Goal: Transaction & Acquisition: Subscribe to service/newsletter

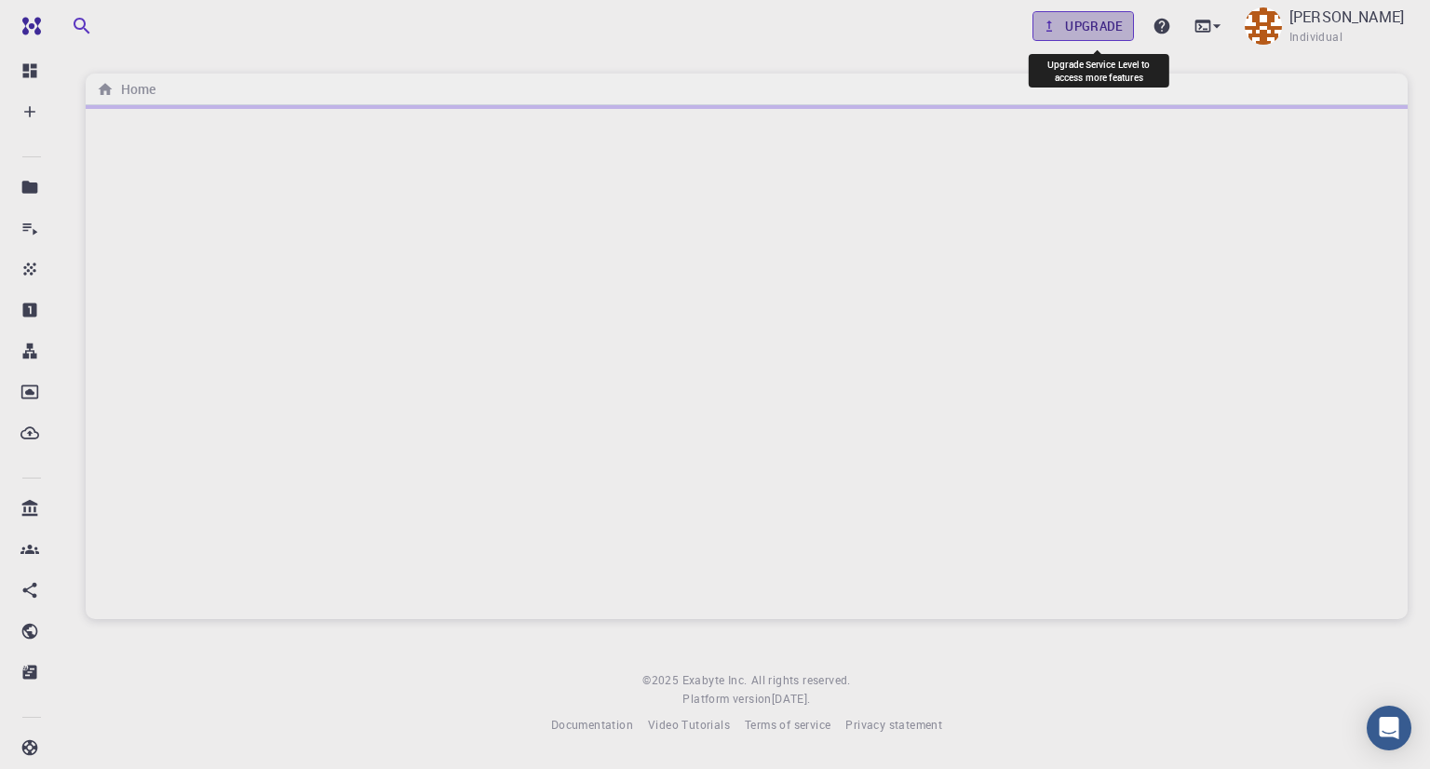
click at [1102, 23] on link "Upgrade" at bounding box center [1082, 26] width 101 height 30
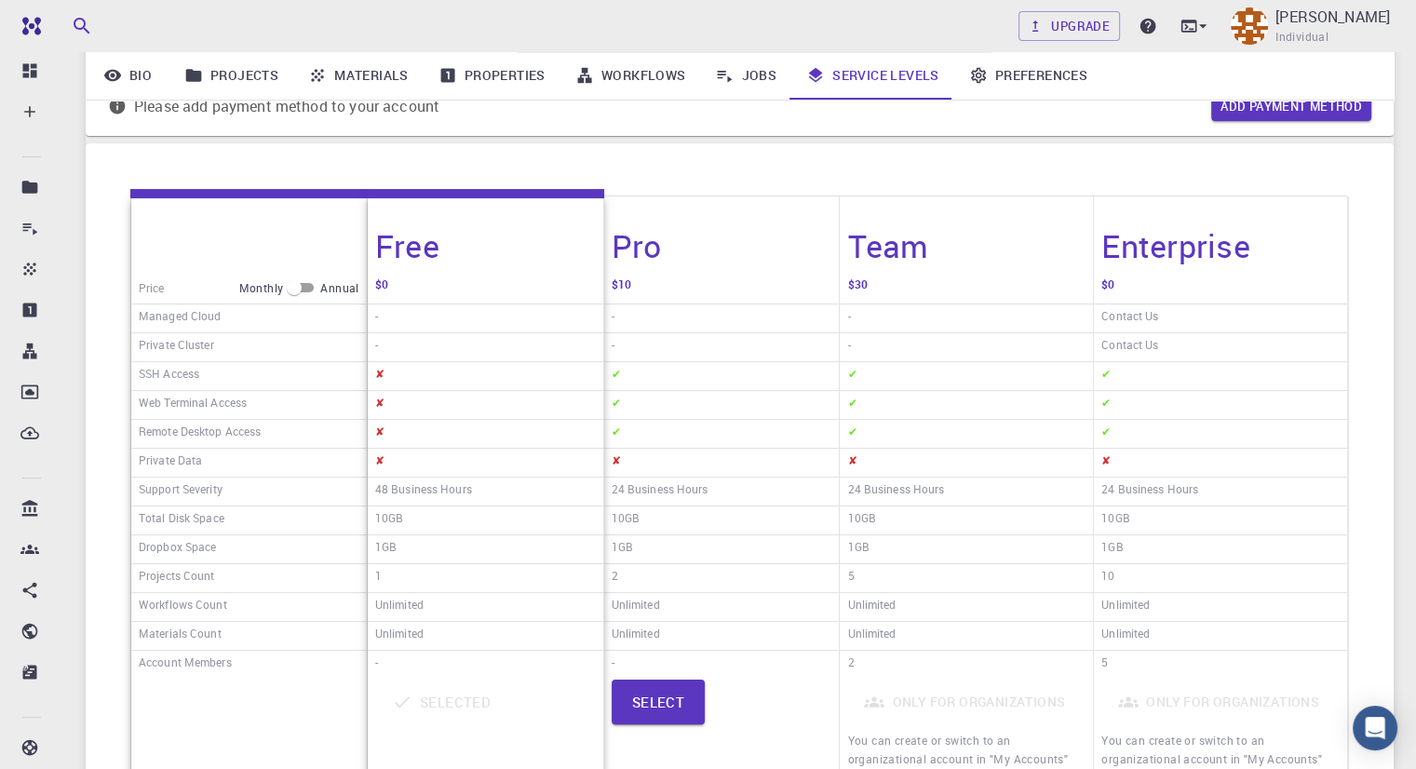
scroll to position [186, 0]
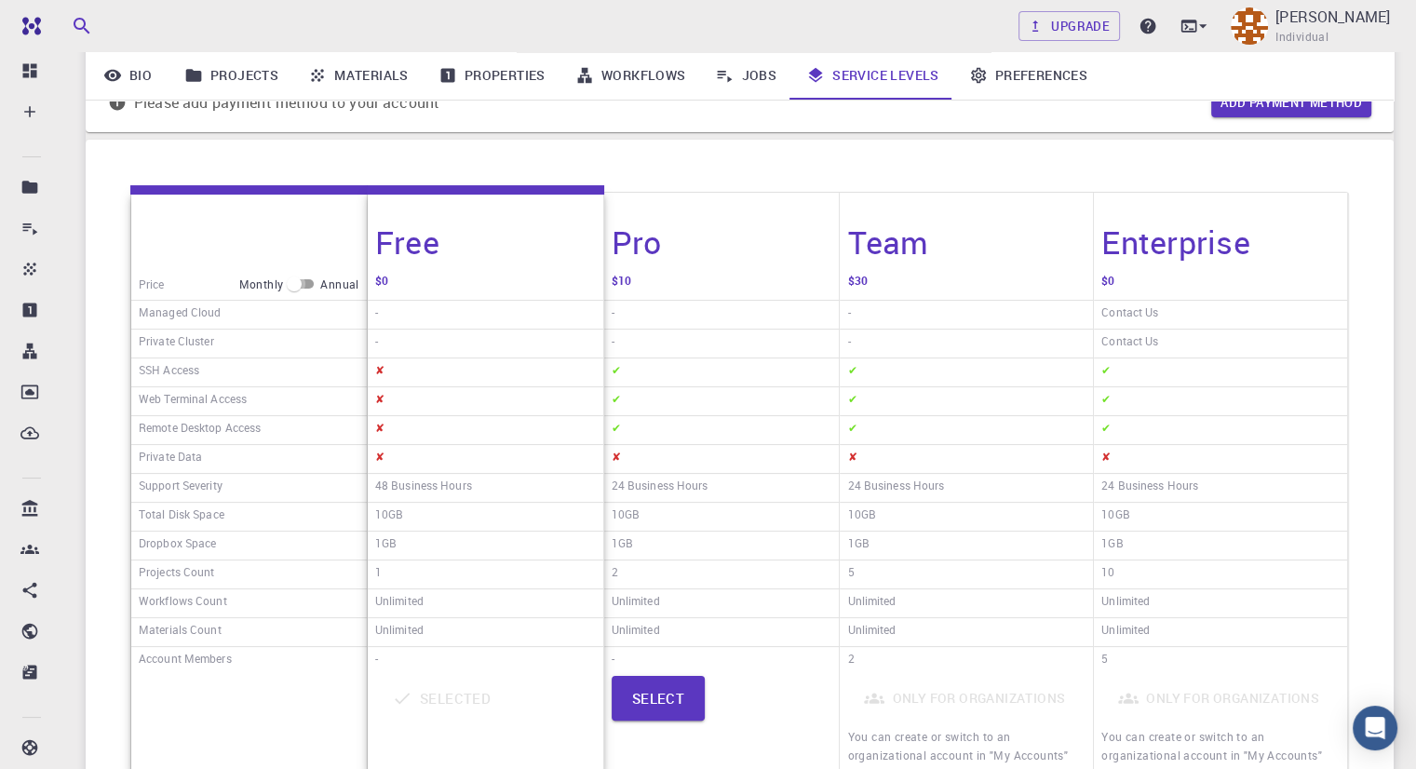
click at [295, 288] on input "checkbox" at bounding box center [294, 284] width 67 height 22
click at [319, 287] on input "checkbox" at bounding box center [308, 284] width 67 height 22
click at [319, 287] on input "checkbox" at bounding box center [294, 284] width 67 height 22
click at [319, 287] on input "checkbox" at bounding box center [308, 284] width 67 height 22
checkbox input "false"
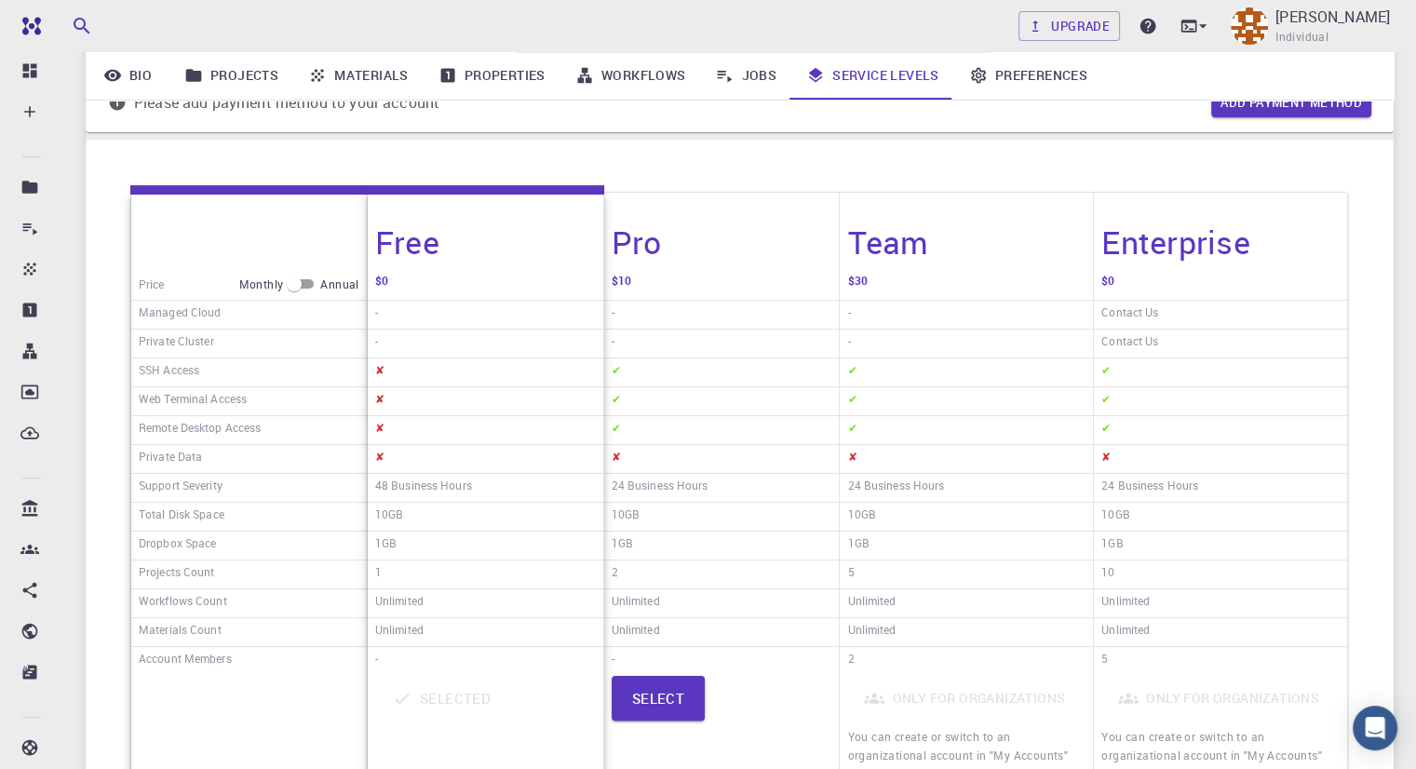
click at [514, 158] on div "Price Monthly Annual Managed Cloud Private Cluster SSH Access Web Terminal Acce…" at bounding box center [740, 486] width 1308 height 692
click at [228, 80] on link "Projects" at bounding box center [231, 75] width 124 height 48
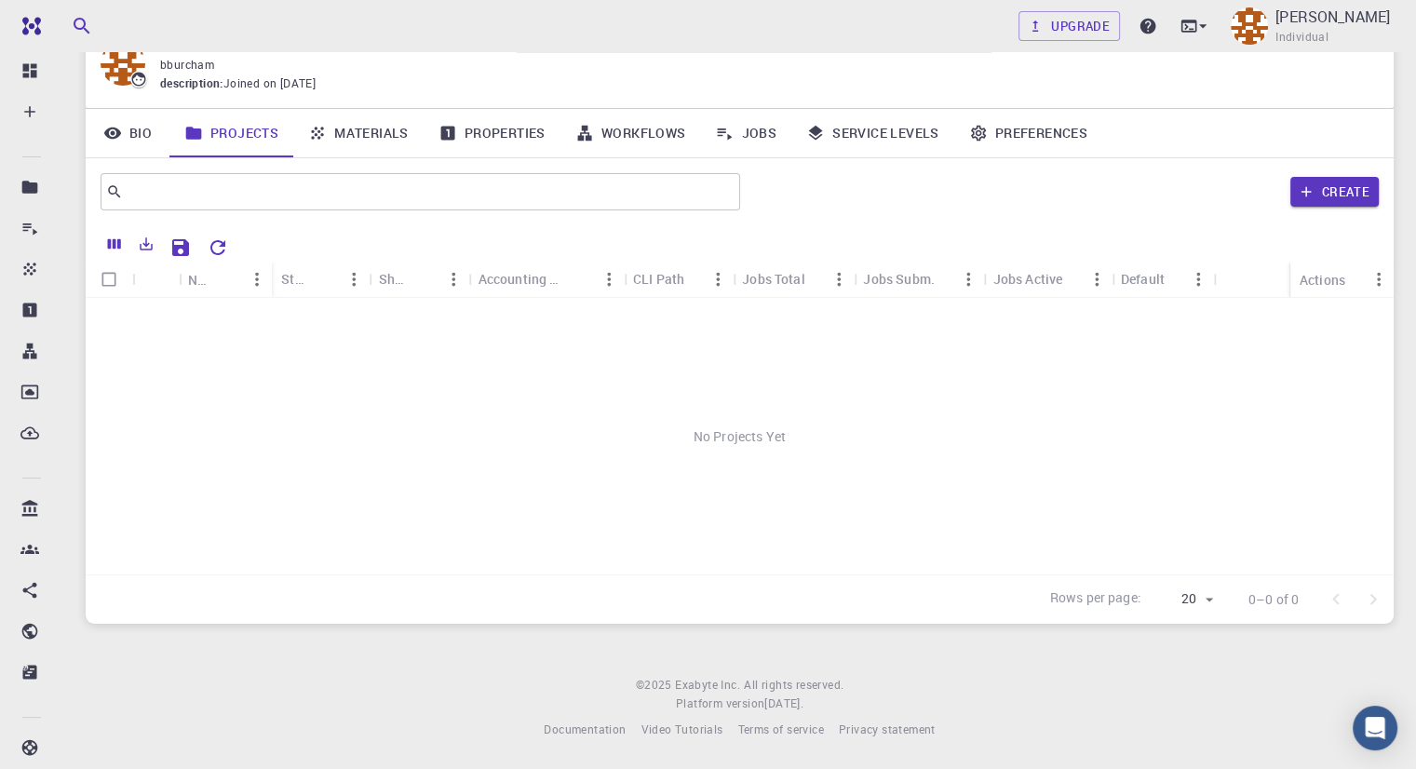
scroll to position [86, 0]
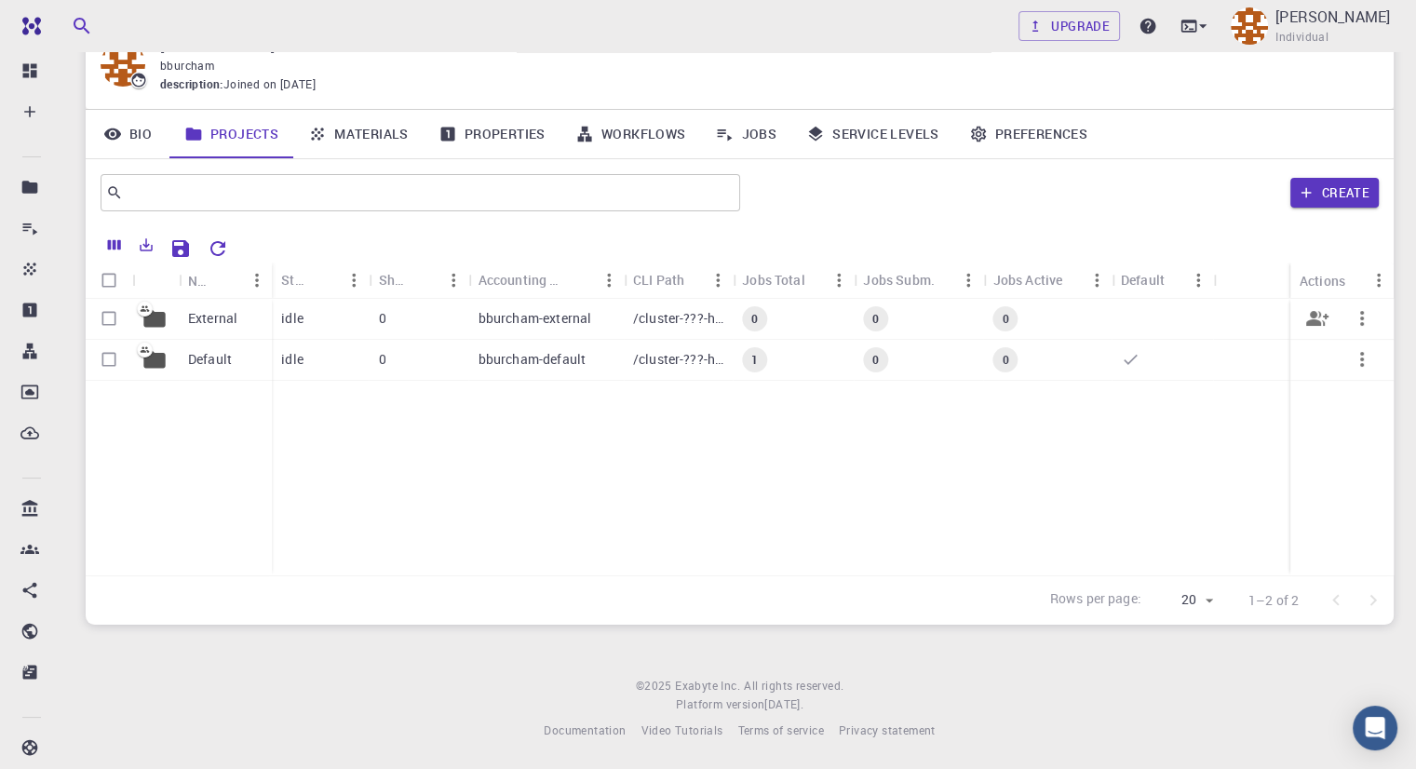
click at [202, 322] on p "External" at bounding box center [212, 318] width 49 height 19
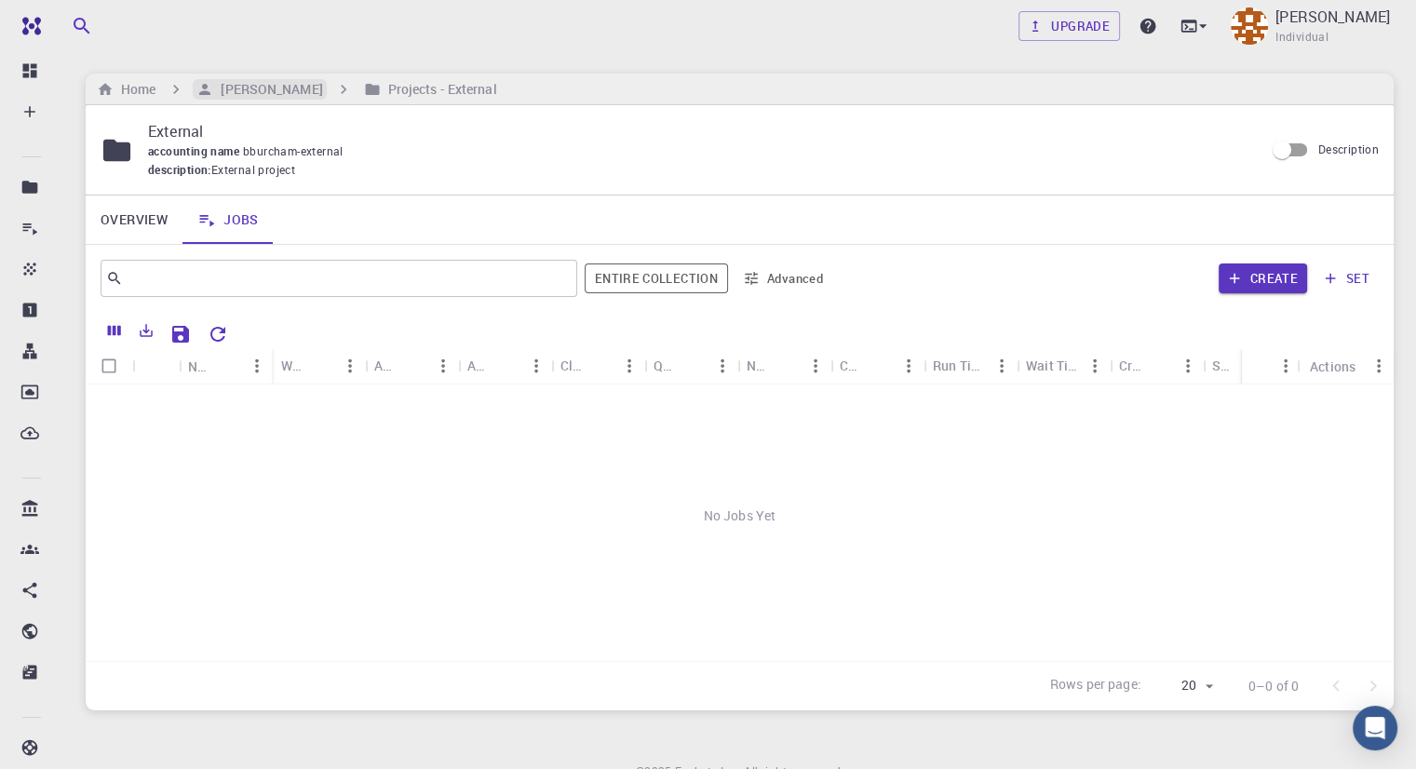
click at [213, 93] on h6 "[PERSON_NAME]" at bounding box center [267, 89] width 109 height 20
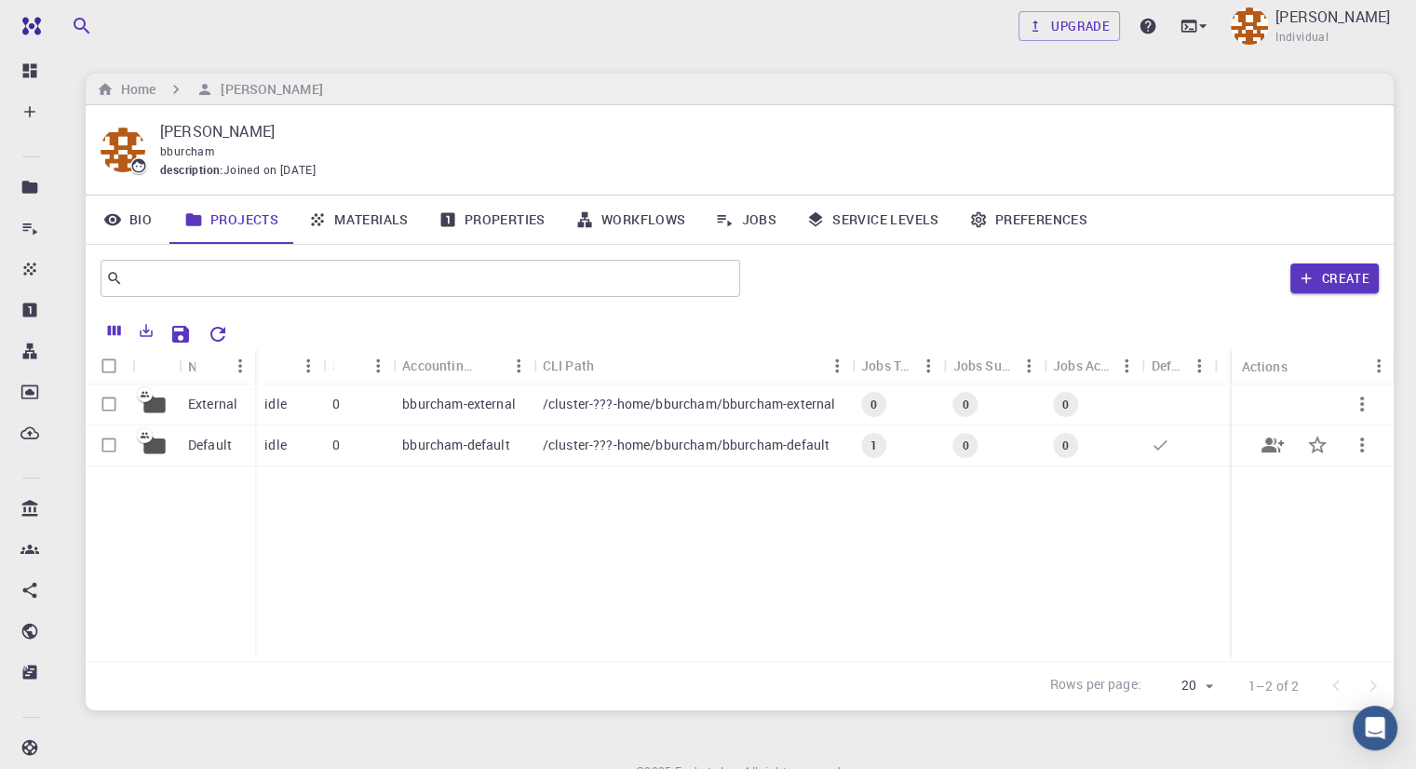
click at [219, 447] on p "Default" at bounding box center [210, 445] width 44 height 19
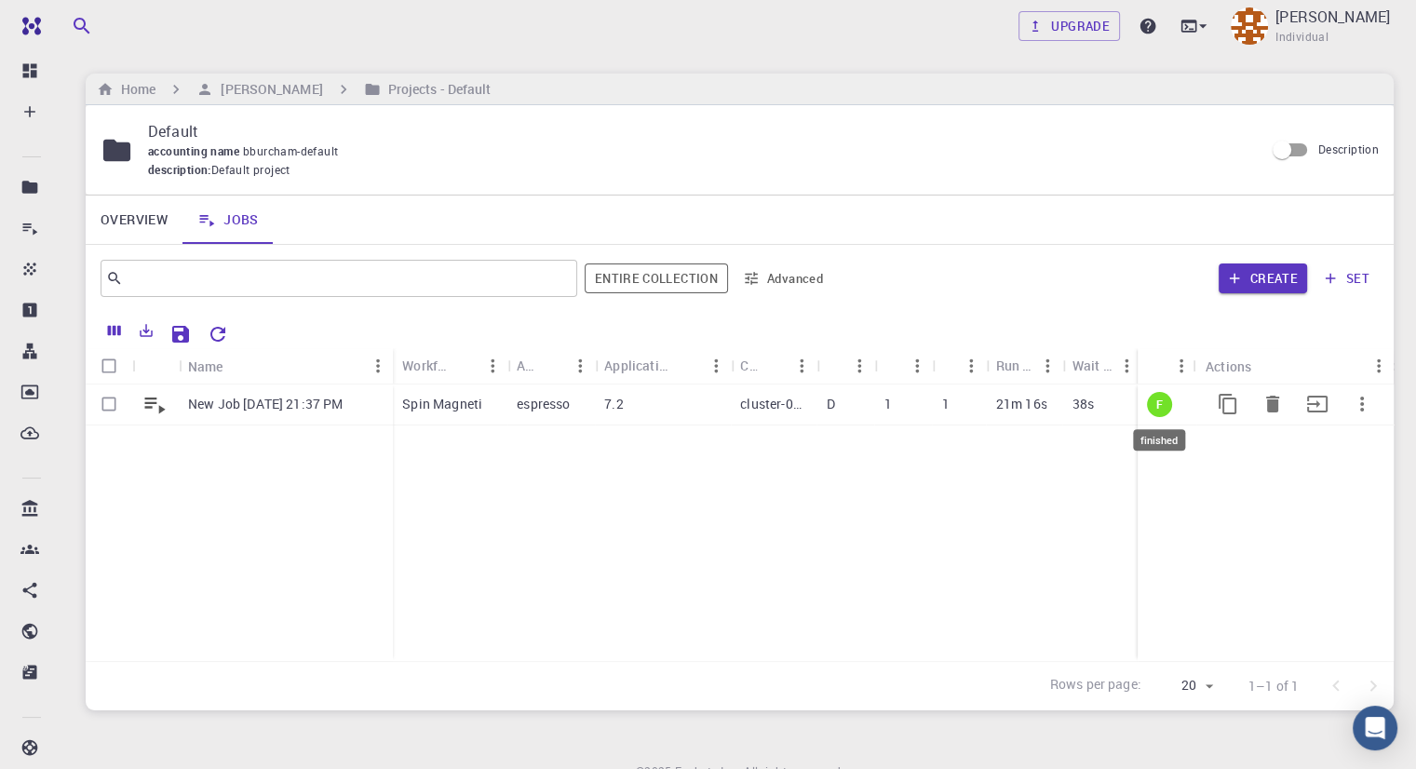
click at [1158, 400] on span "F" at bounding box center [1158, 404] width 21 height 16
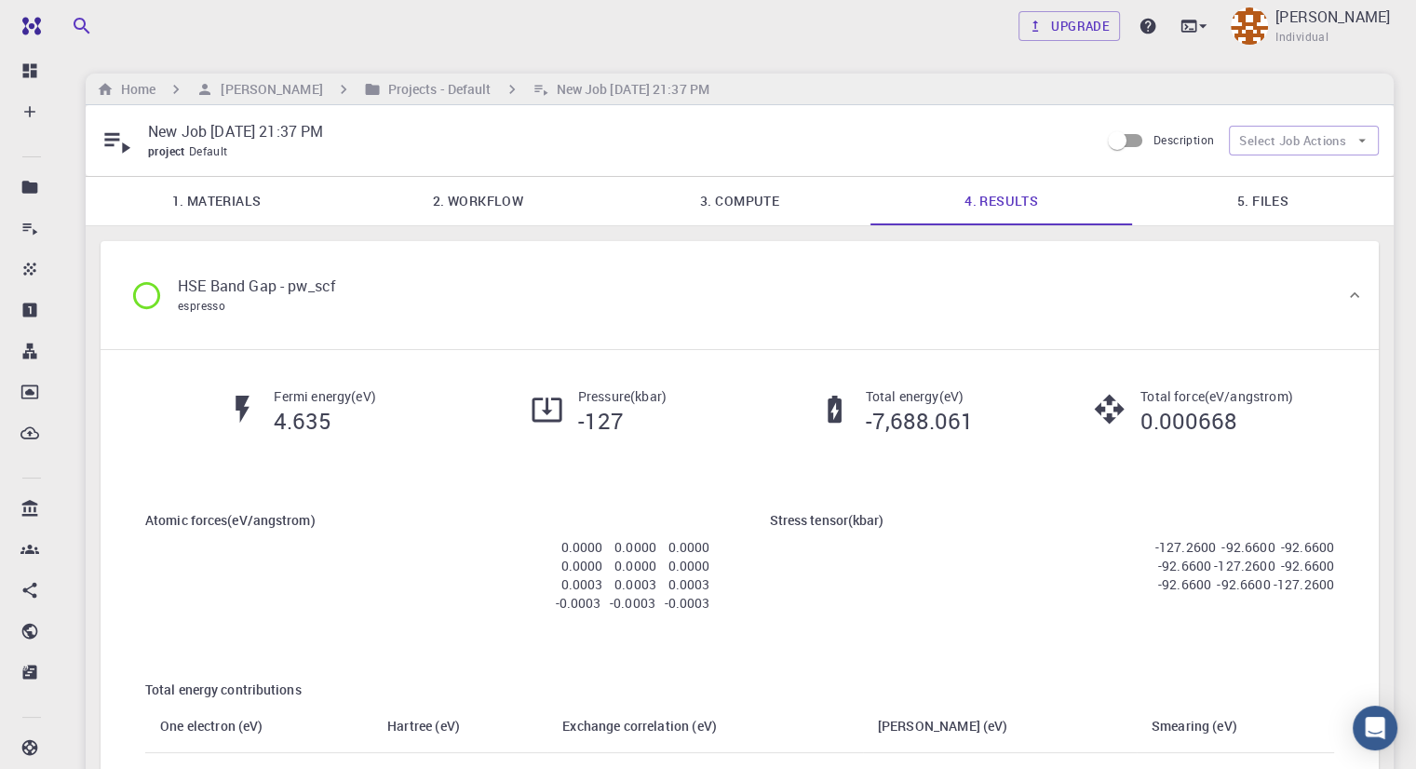
click at [443, 100] on div "Home [PERSON_NAME] Projects - Default New Job [DATE] 21:37 PM" at bounding box center [740, 90] width 1308 height 32
click at [449, 87] on h6 "Projects - Default" at bounding box center [436, 89] width 111 height 20
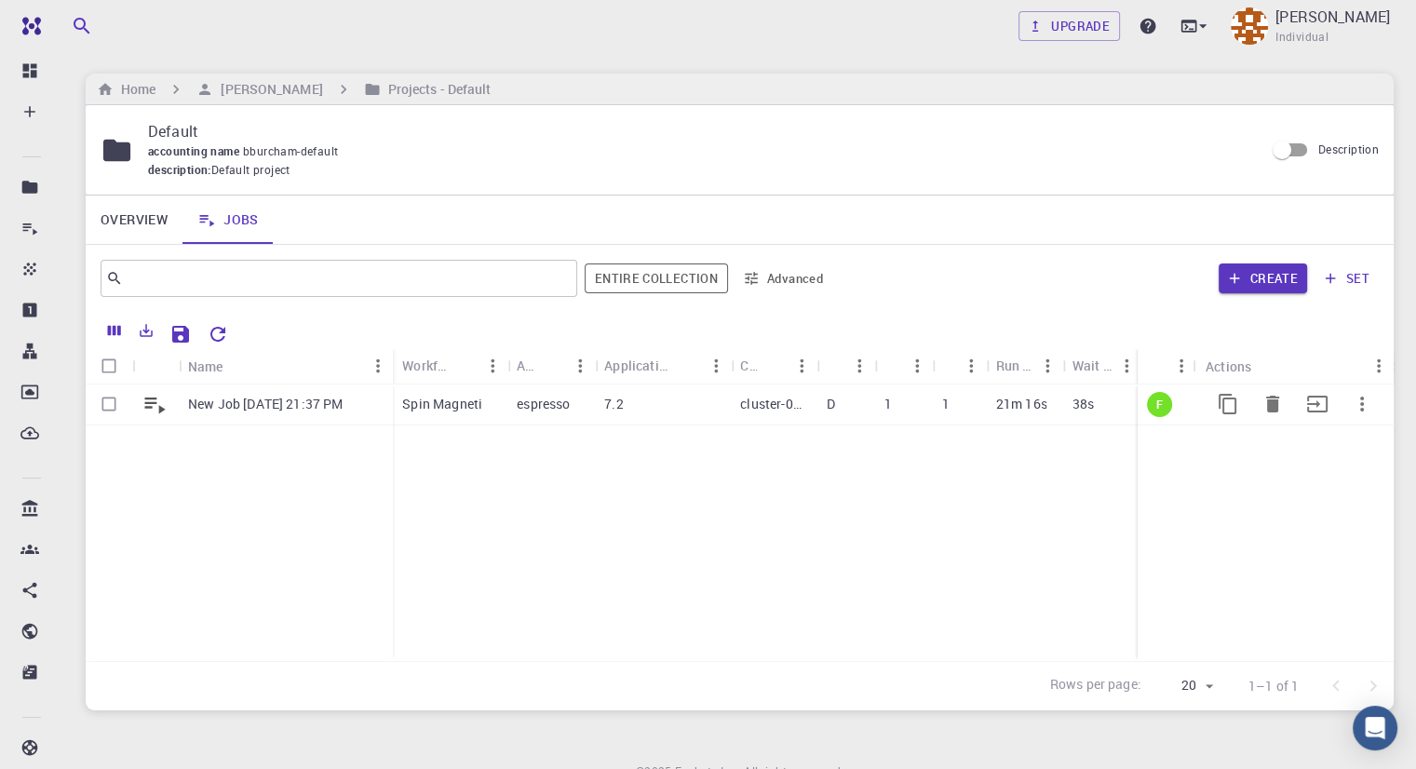
click at [436, 407] on p "Spin Magneti" at bounding box center [442, 404] width 80 height 19
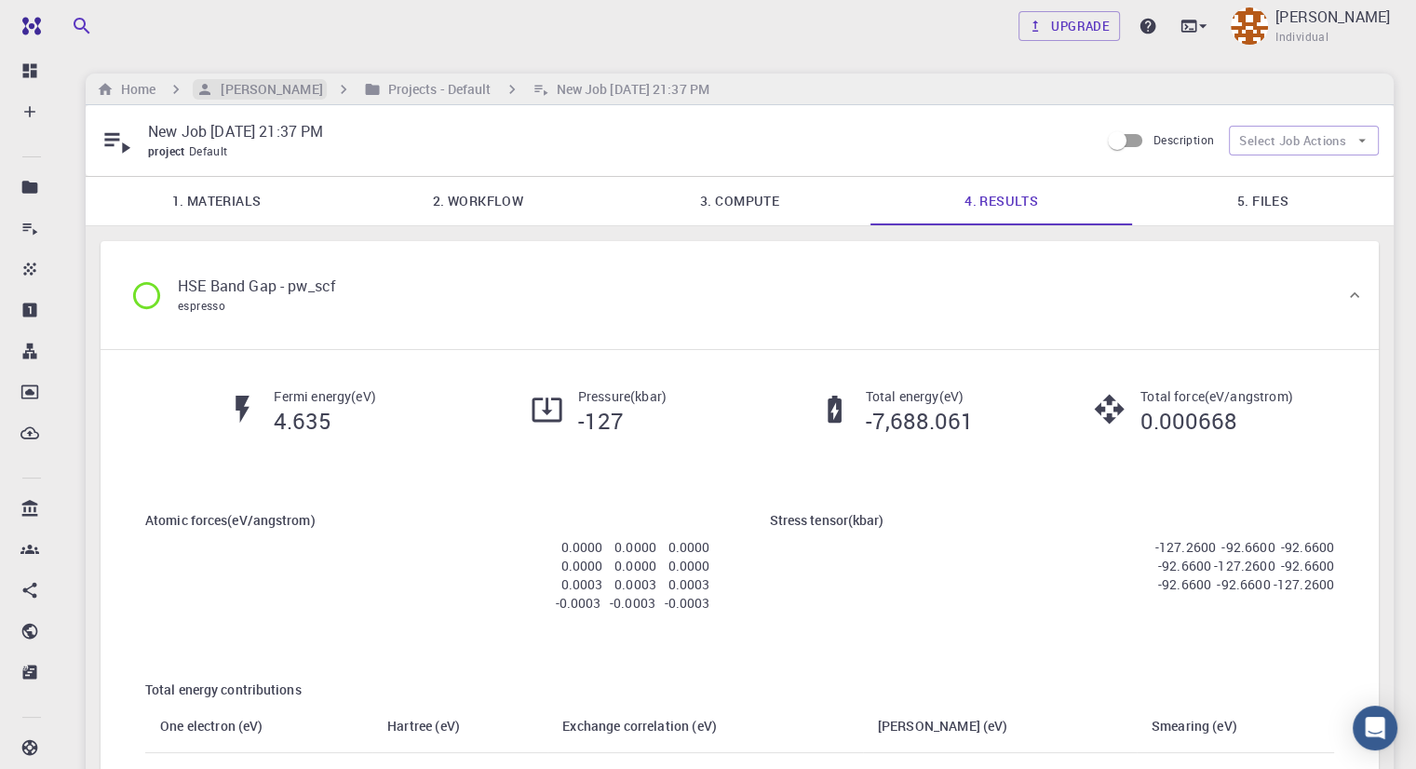
click at [285, 93] on h6 "[PERSON_NAME]" at bounding box center [267, 89] width 109 height 20
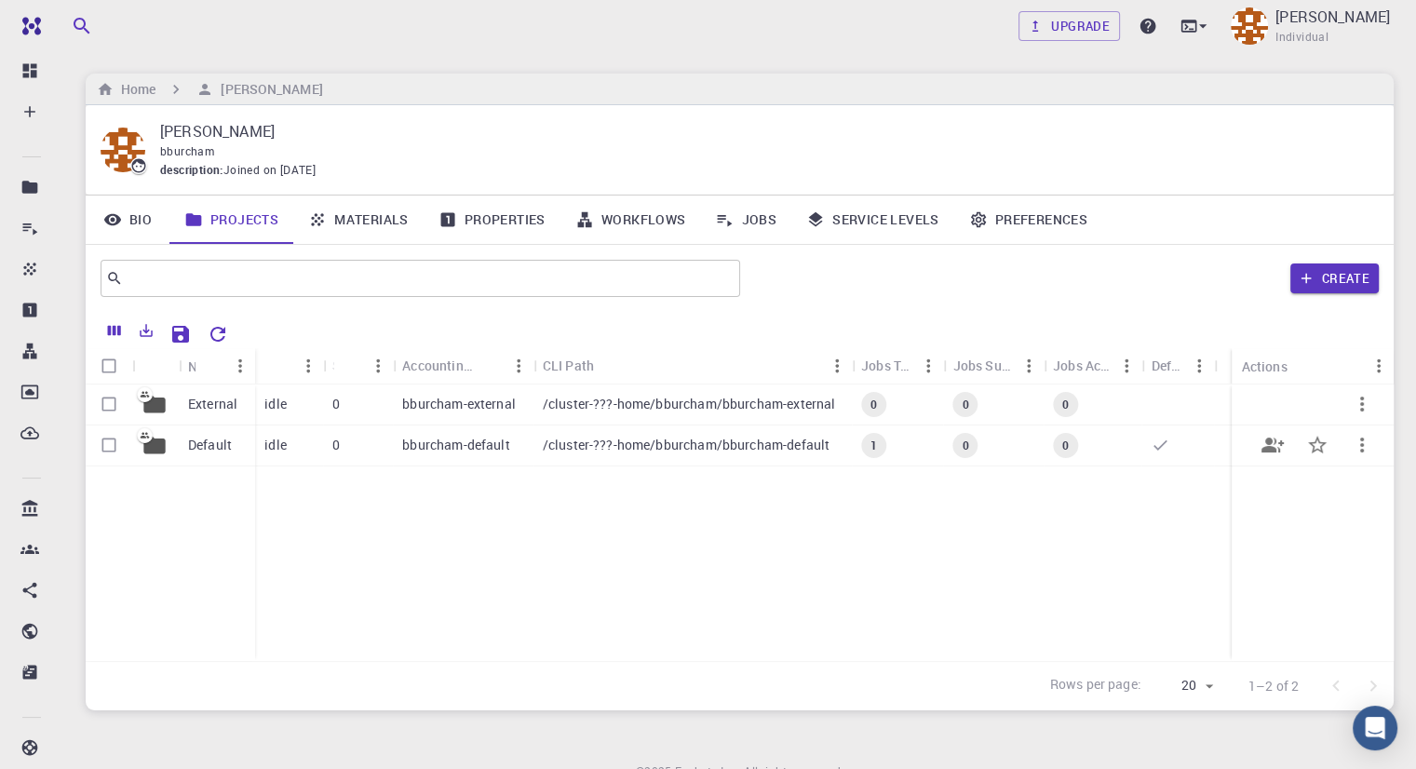
click at [200, 456] on div "Default" at bounding box center [217, 445] width 76 height 41
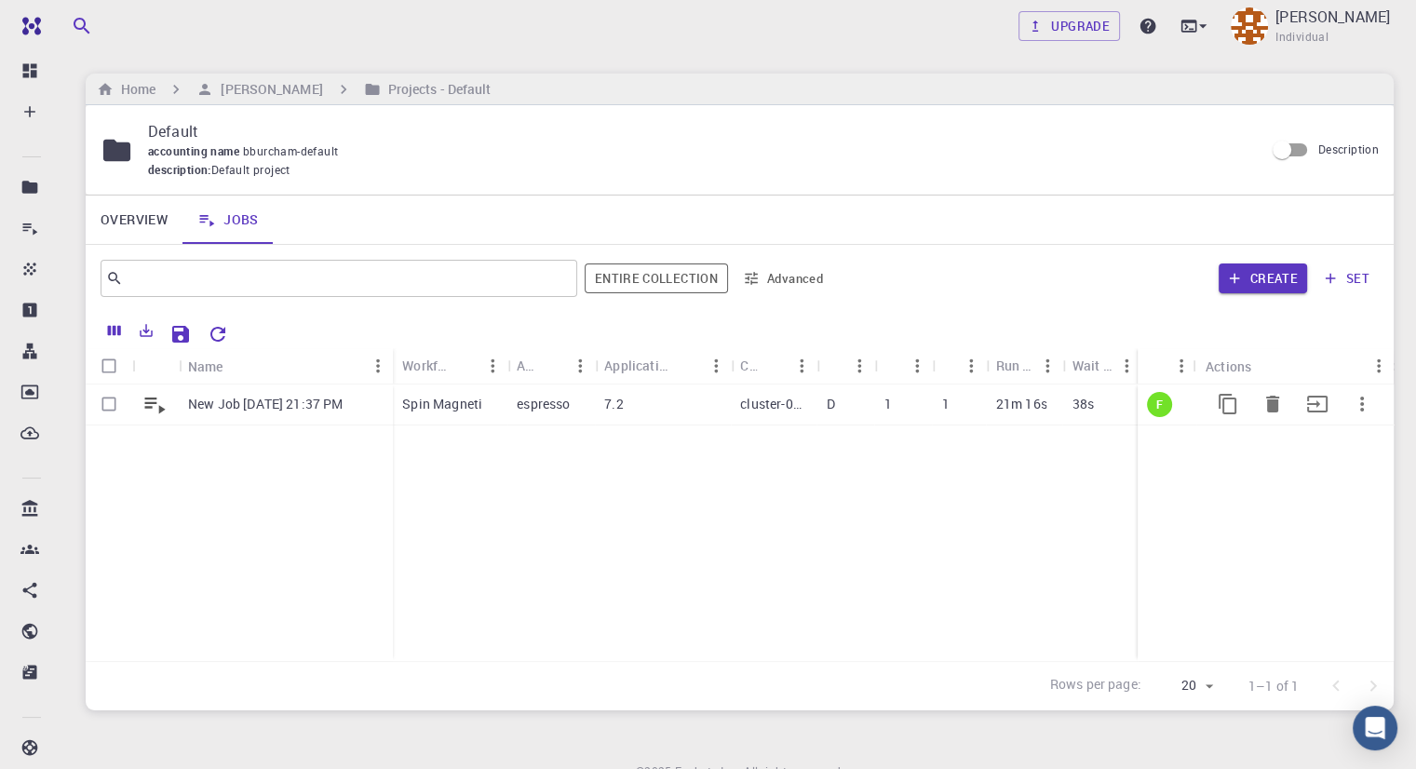
click at [271, 401] on p "New Job [DATE] 21:37 PM" at bounding box center [265, 404] width 154 height 19
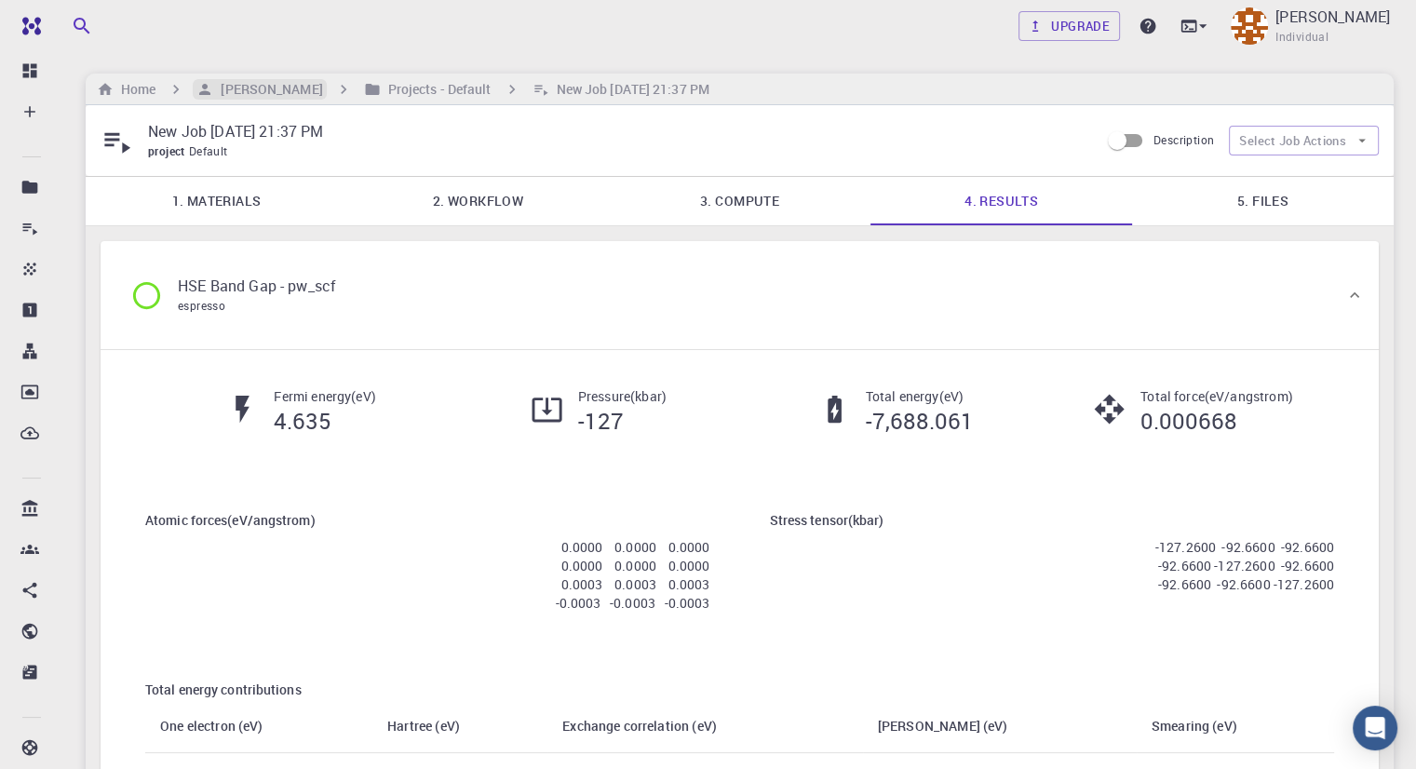
click at [243, 96] on h6 "[PERSON_NAME]" at bounding box center [267, 89] width 109 height 20
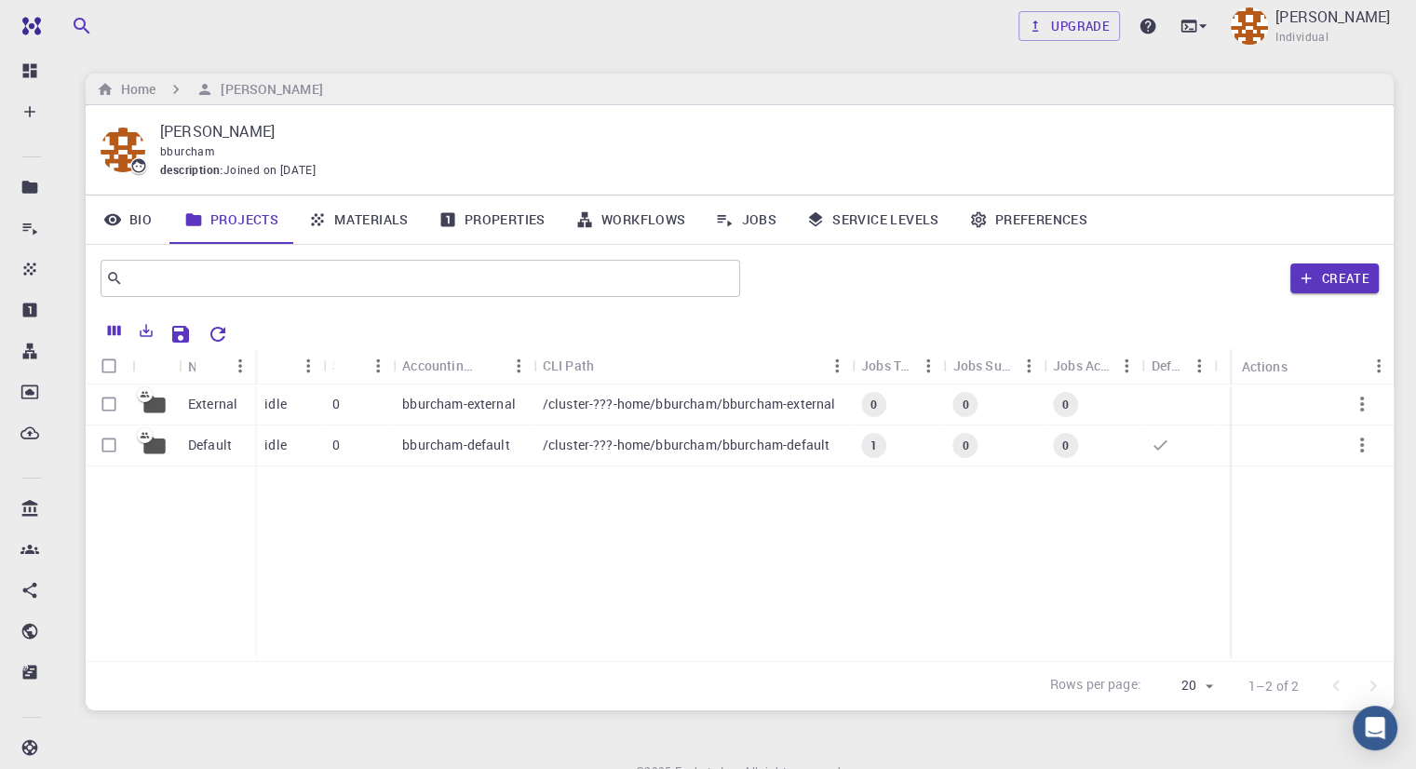
click at [383, 219] on link "Materials" at bounding box center [358, 219] width 130 height 48
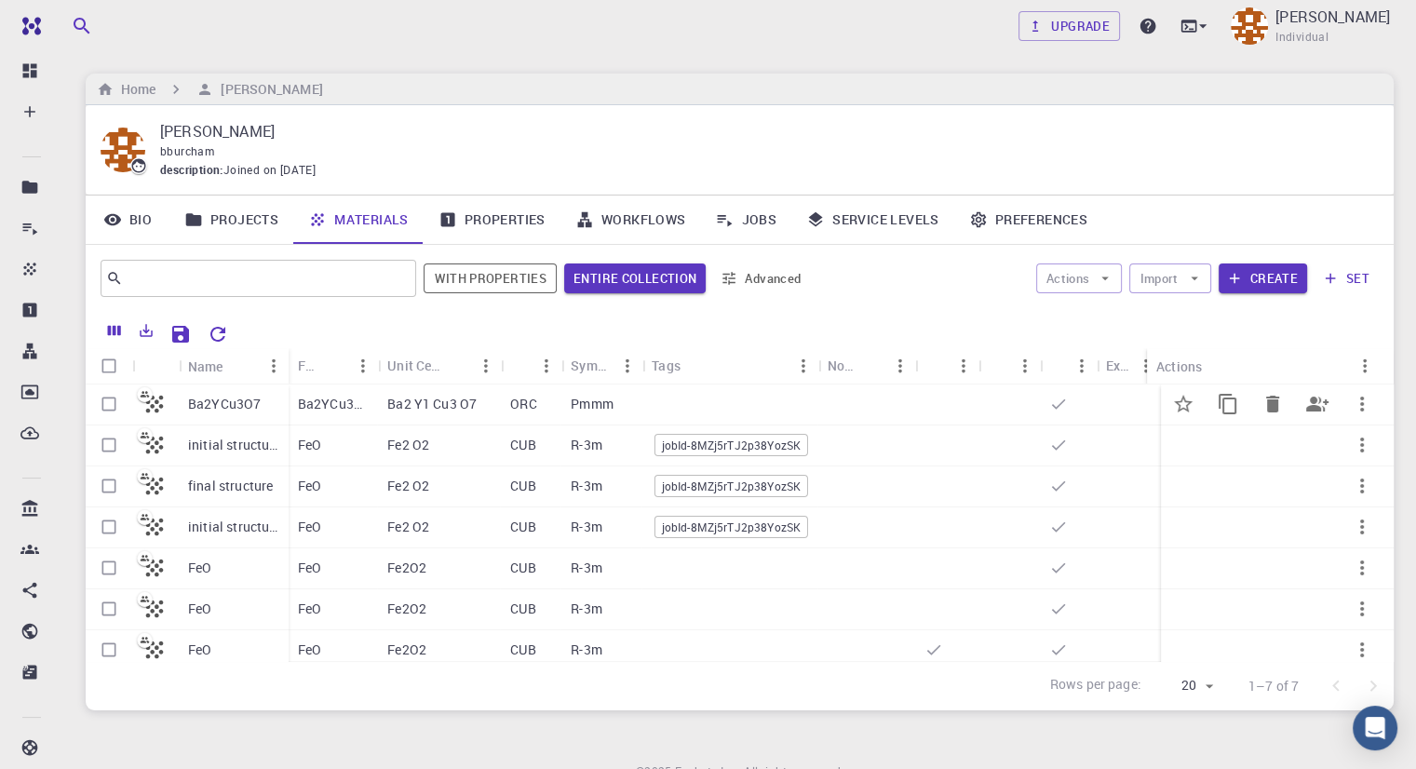
click at [235, 410] on p "Ba2YCu3O7" at bounding box center [224, 404] width 73 height 19
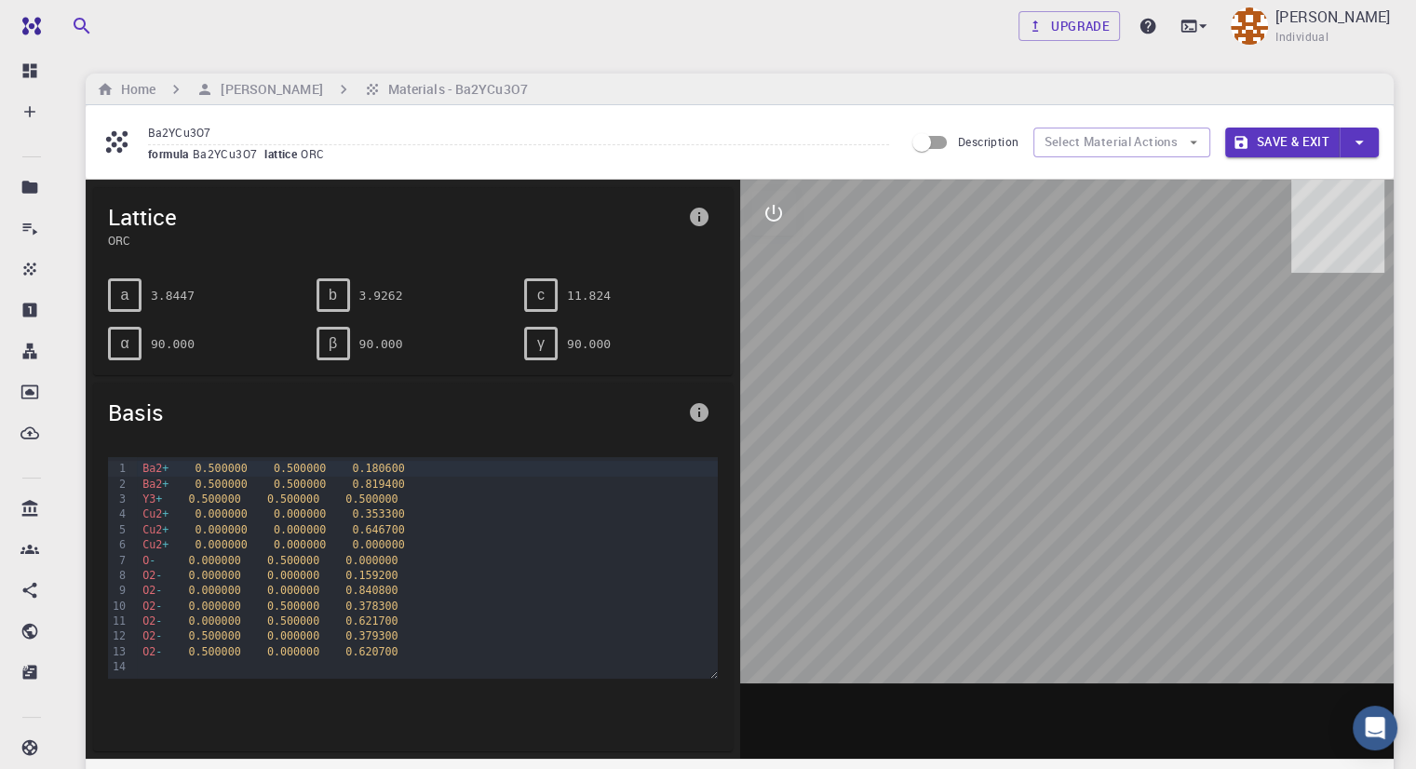
drag, startPoint x: 1113, startPoint y: 388, endPoint x: 1014, endPoint y: 392, distance: 98.7
click at [1014, 392] on div at bounding box center [1067, 469] width 654 height 579
drag, startPoint x: 1243, startPoint y: 459, endPoint x: 1169, endPoint y: 537, distance: 108.0
click at [1170, 544] on div at bounding box center [1067, 469] width 654 height 579
drag, startPoint x: 1142, startPoint y: 410, endPoint x: 1143, endPoint y: 332, distance: 77.3
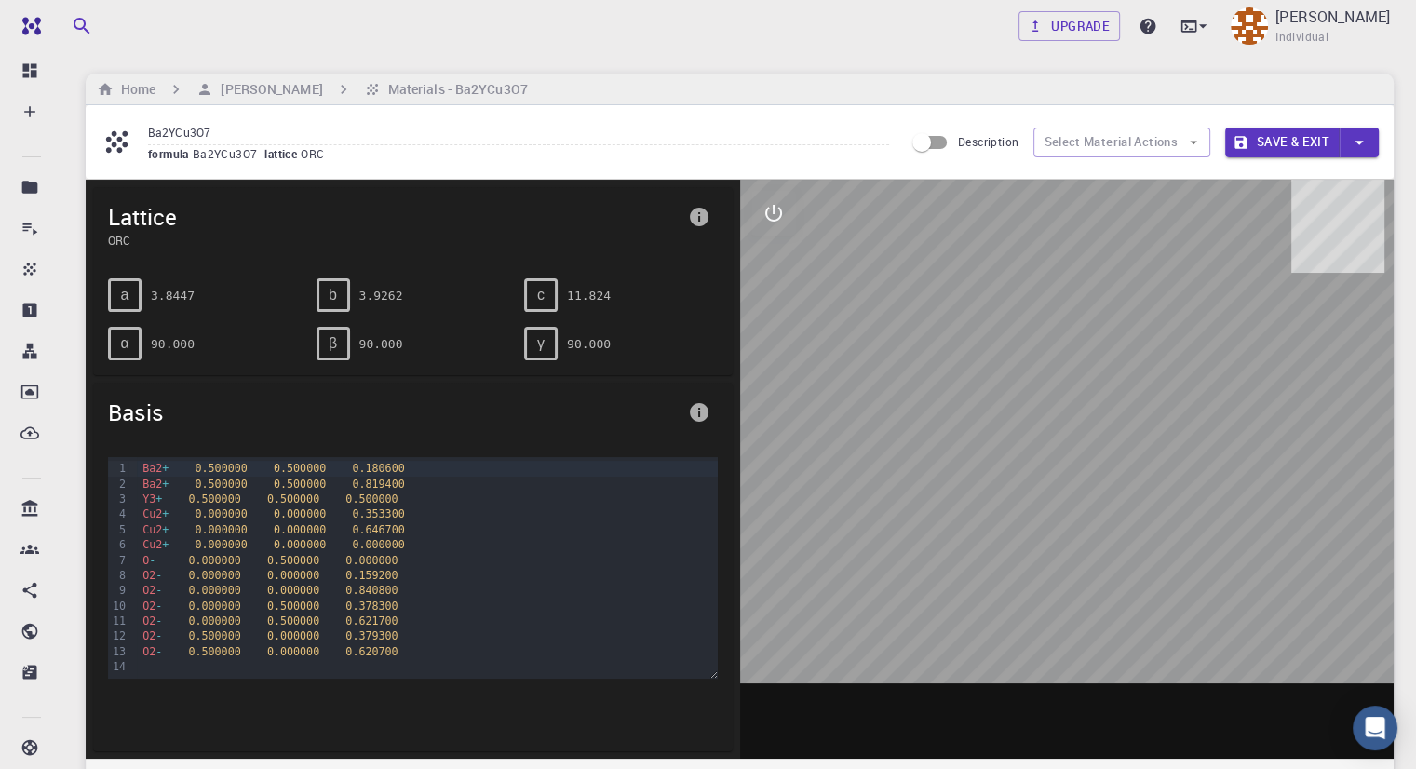
click at [1143, 332] on div at bounding box center [1067, 469] width 654 height 579
drag, startPoint x: 1138, startPoint y: 356, endPoint x: 1116, endPoint y: 376, distance: 29.7
drag, startPoint x: 1116, startPoint y: 376, endPoint x: 1052, endPoint y: 419, distance: 77.2
click at [1052, 419] on div at bounding box center [1067, 469] width 654 height 579
click at [788, 206] on button "interactive" at bounding box center [773, 213] width 45 height 45
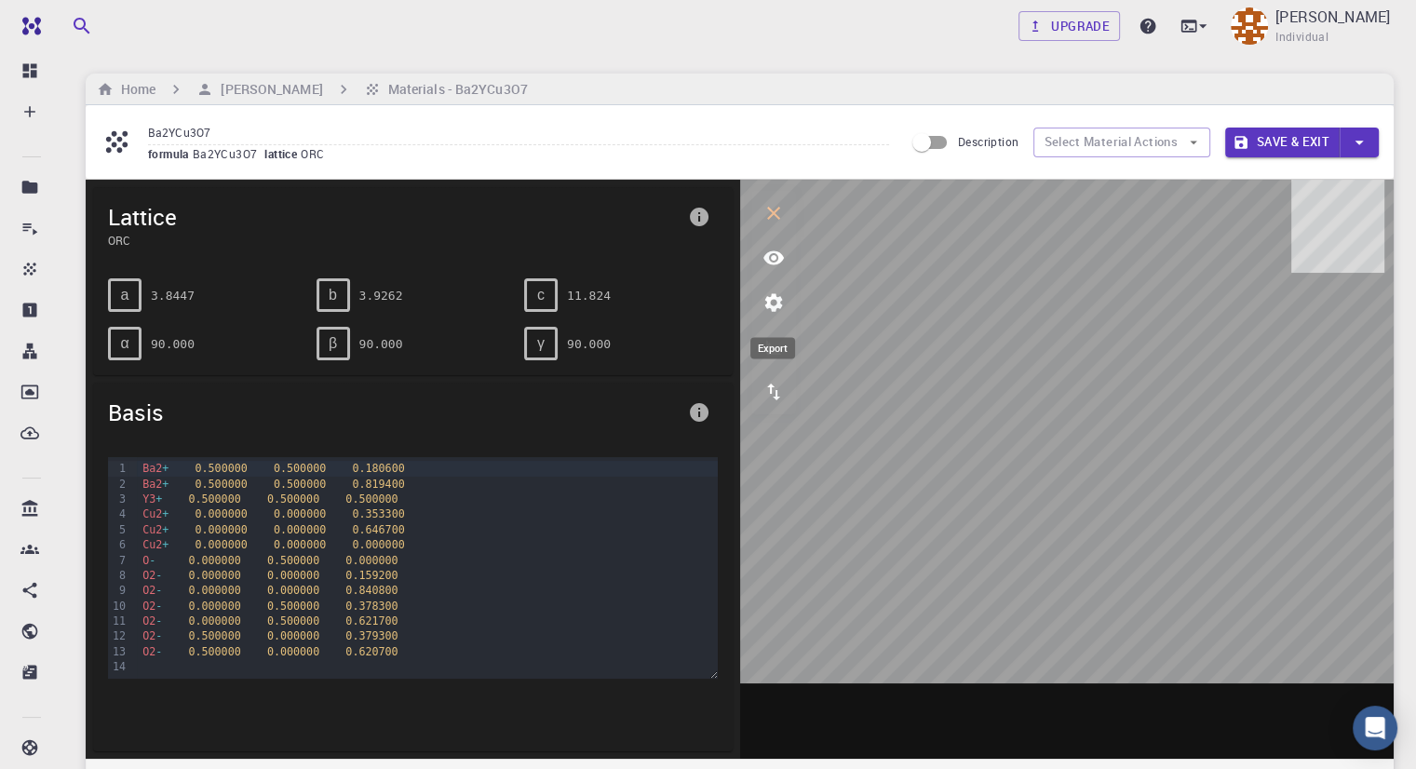
click at [772, 396] on icon "export" at bounding box center [773, 392] width 22 height 22
click at [772, 208] on icon "interactive" at bounding box center [773, 213] width 22 height 22
click at [121, 288] on span "a" at bounding box center [125, 295] width 8 height 17
click at [923, 146] on input "Description" at bounding box center [921, 142] width 106 height 35
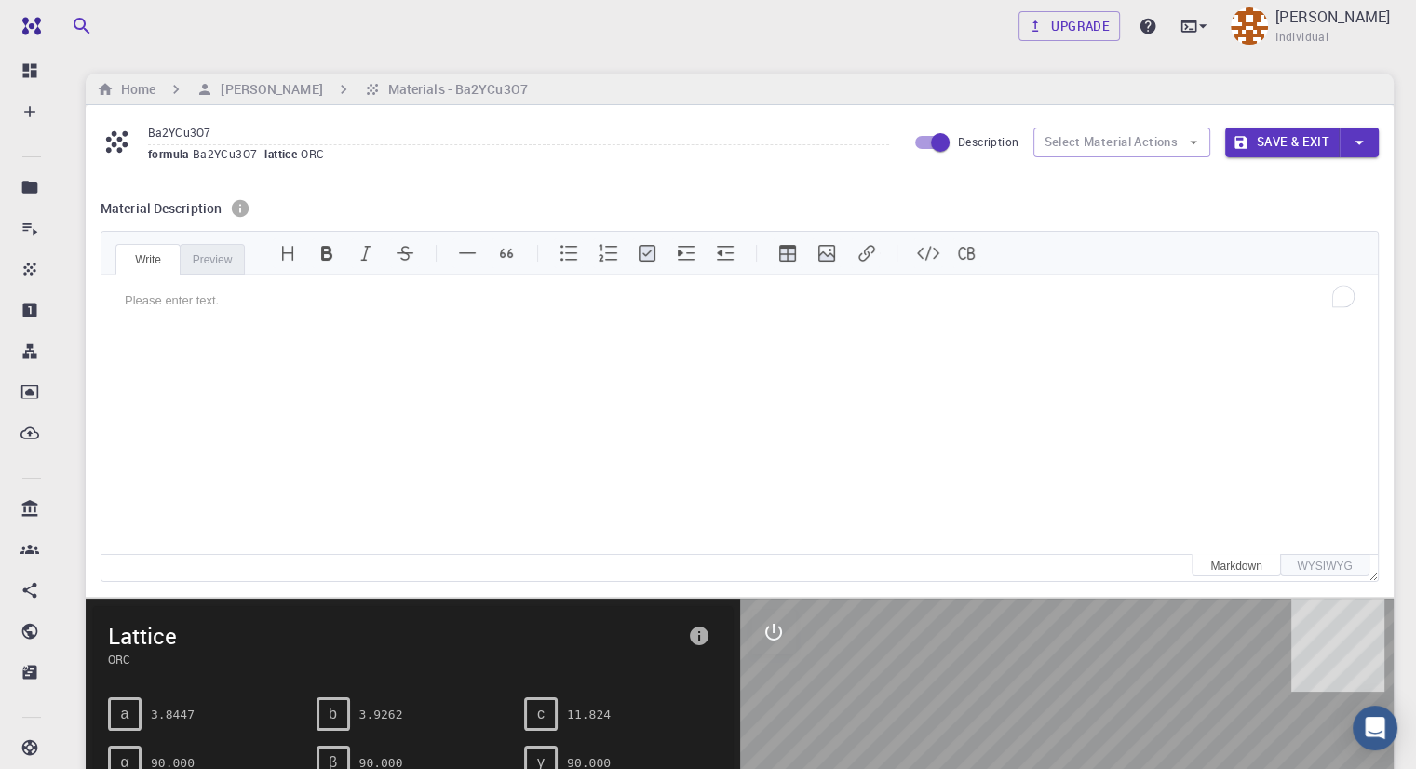
click at [923, 146] on input "Description" at bounding box center [940, 142] width 106 height 35
checkbox input "false"
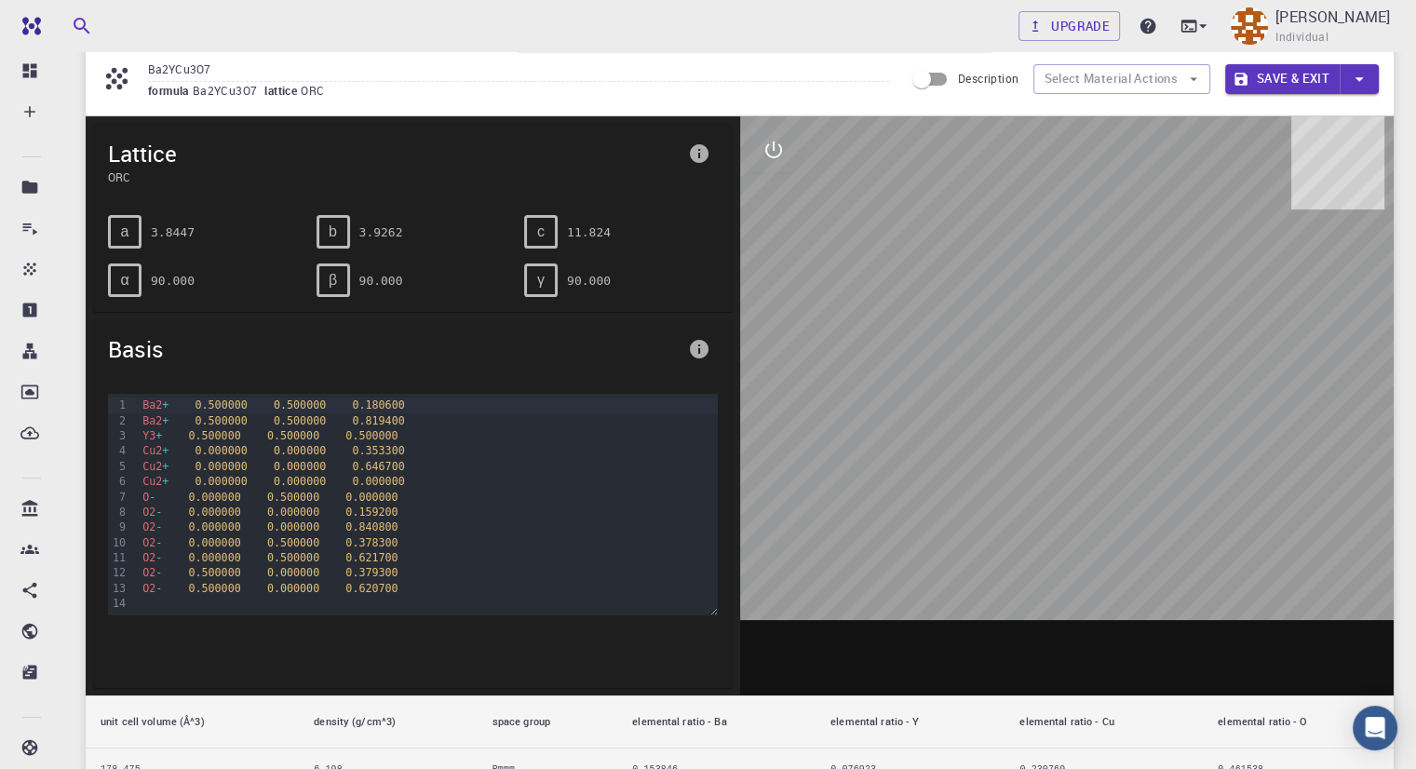
scroll to position [45, 0]
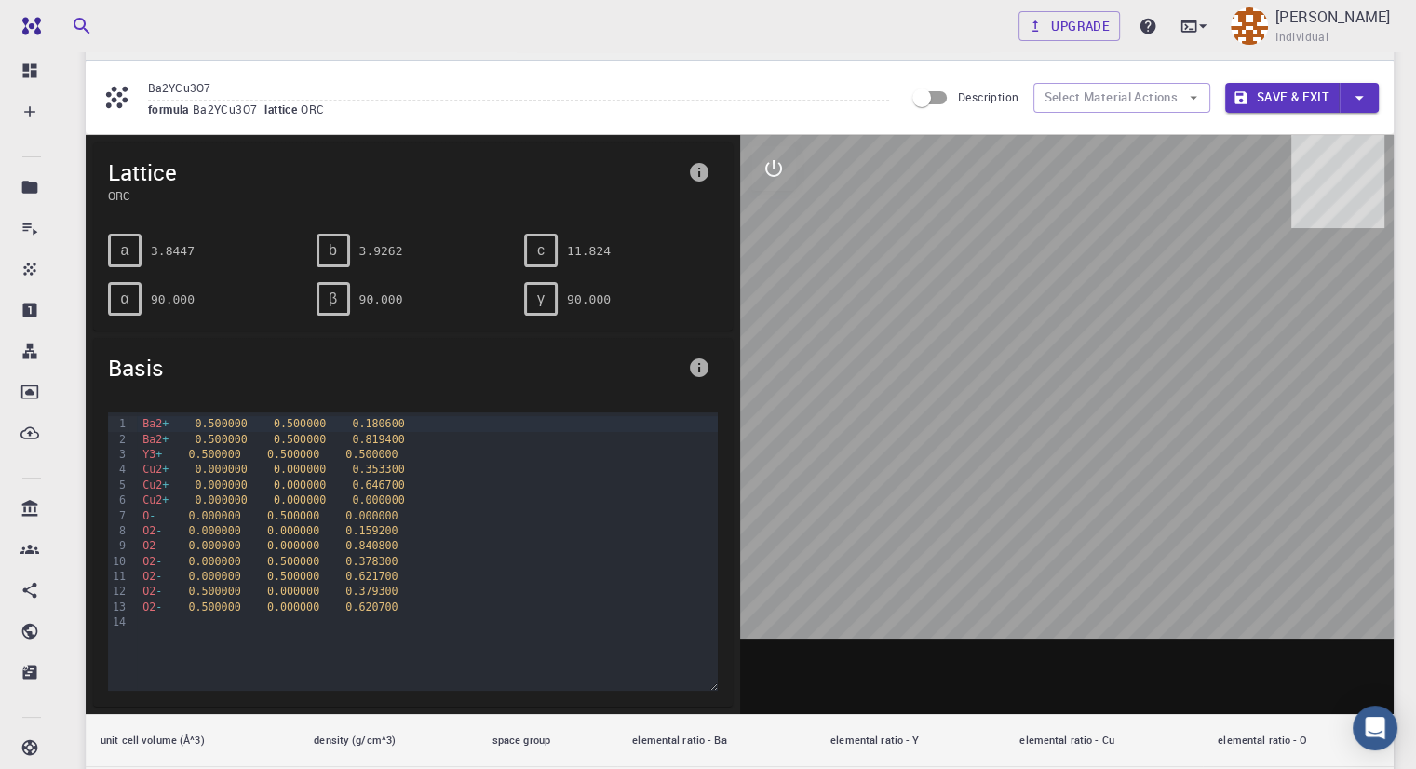
drag, startPoint x: 714, startPoint y: 626, endPoint x: 694, endPoint y: 683, distance: 60.0
click at [694, 683] on div "99 1 2 3 4 5 6 7 8 9 10 11 12 13 14 › Ba2 + 0.500000 0.500000 0.180600 Ba2 + 0.…" at bounding box center [413, 551] width 610 height 278
click at [212, 433] on span "0.500000" at bounding box center [221, 439] width 52 height 13
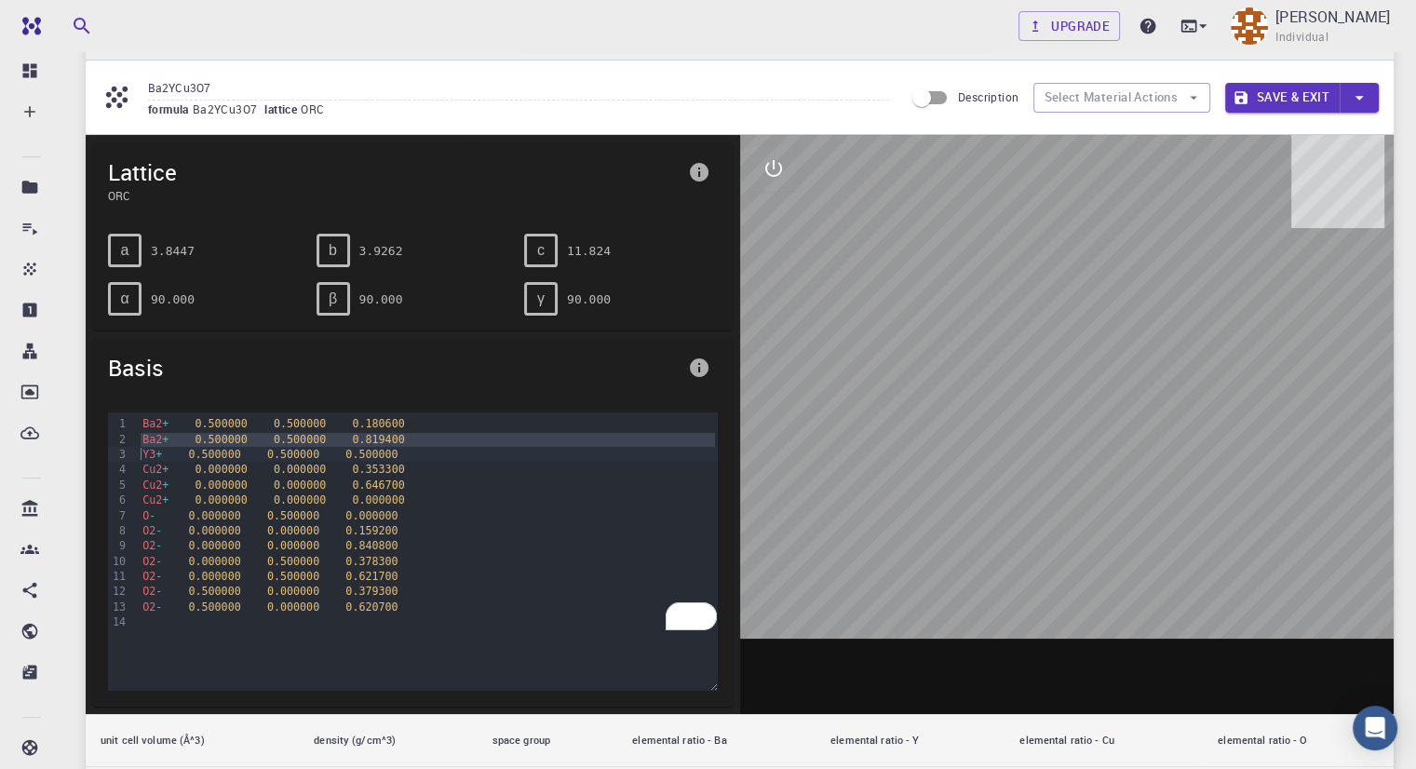
click at [212, 433] on span "0.500000" at bounding box center [221, 439] width 52 height 13
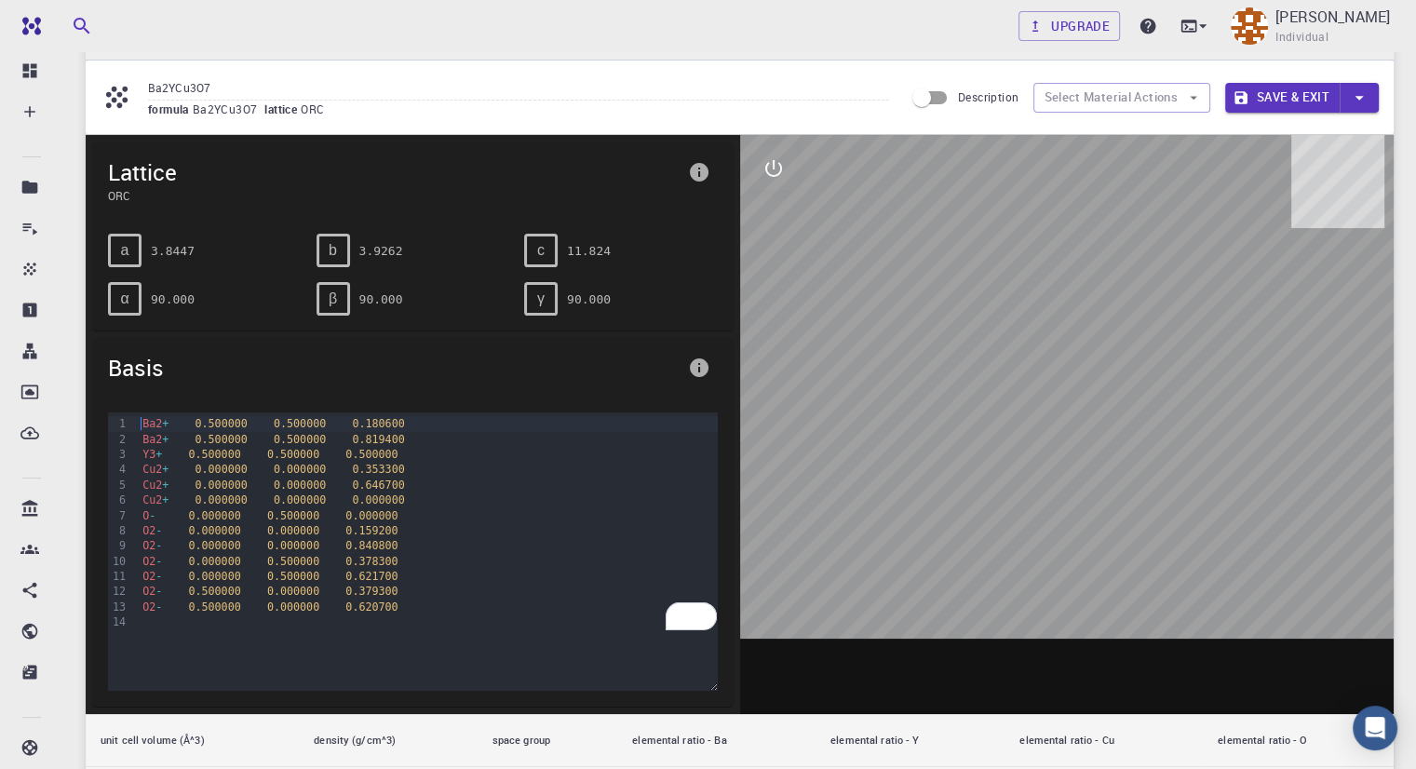
click at [221, 412] on div "Ba2 + 0.500000 0.500000 0.180600 Ba2 + 0.500000 0.500000 0.819400 Y3 + 0.500000…" at bounding box center [427, 522] width 580 height 221
click at [1057, 573] on div at bounding box center [1067, 424] width 654 height 579
click at [1069, 587] on div at bounding box center [1067, 424] width 654 height 579
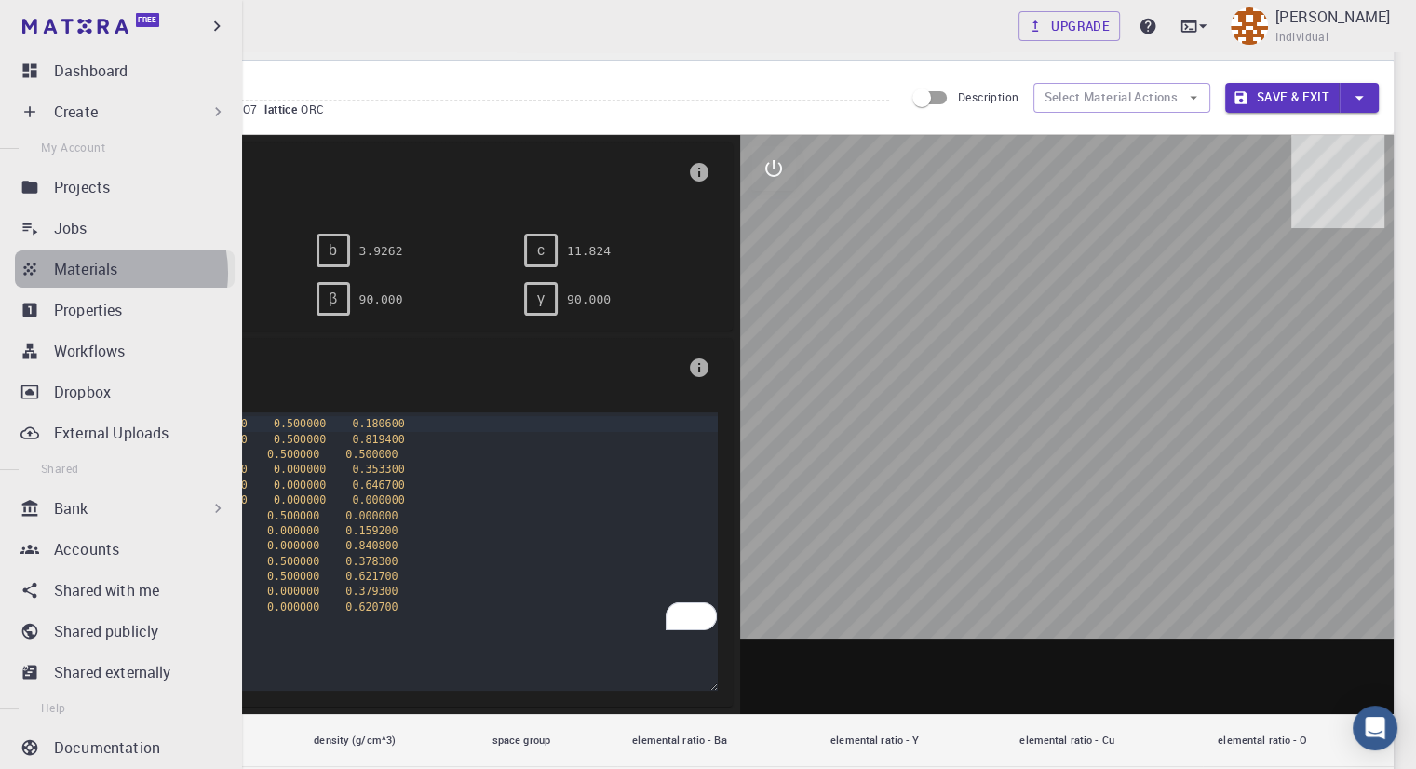
click at [101, 273] on p "Materials" at bounding box center [85, 269] width 63 height 22
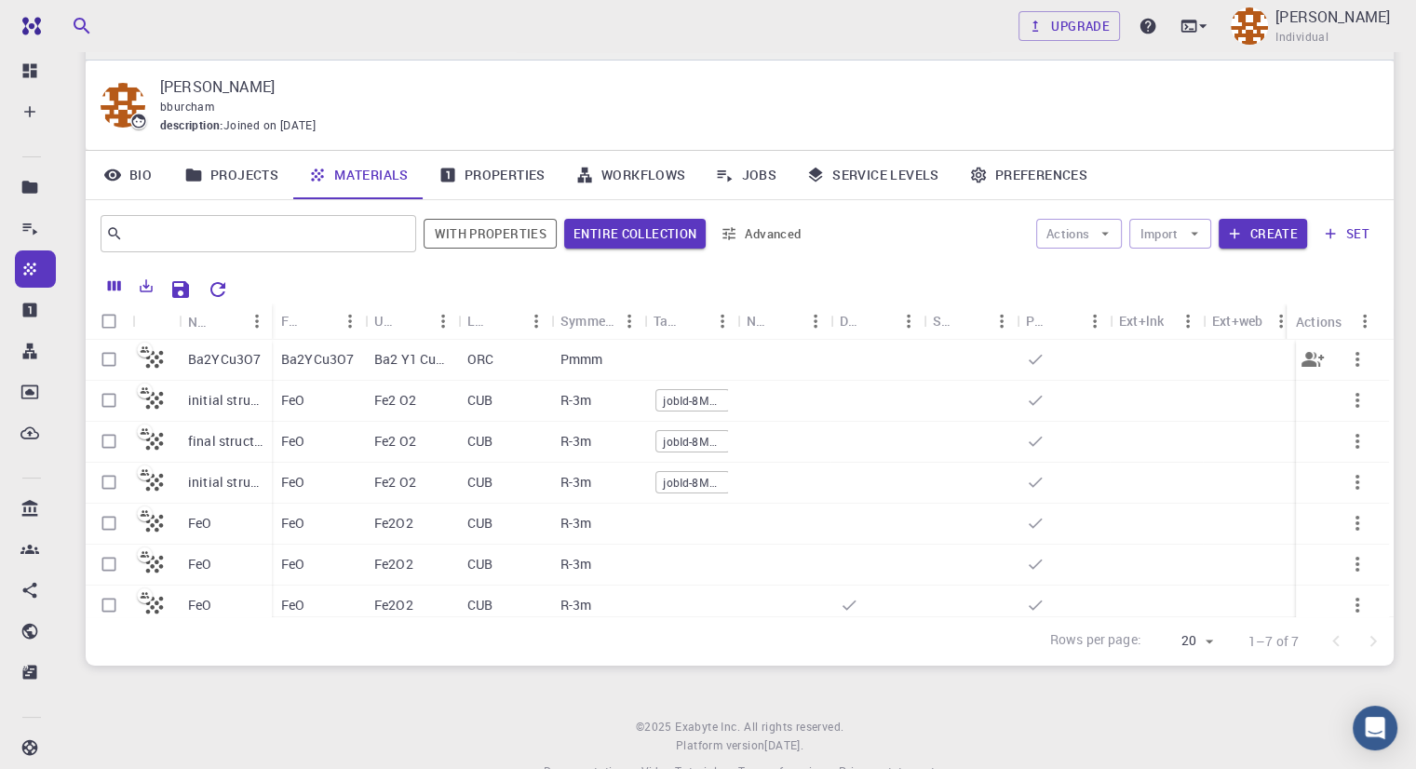
click at [1346, 355] on icon "button" at bounding box center [1357, 359] width 22 height 22
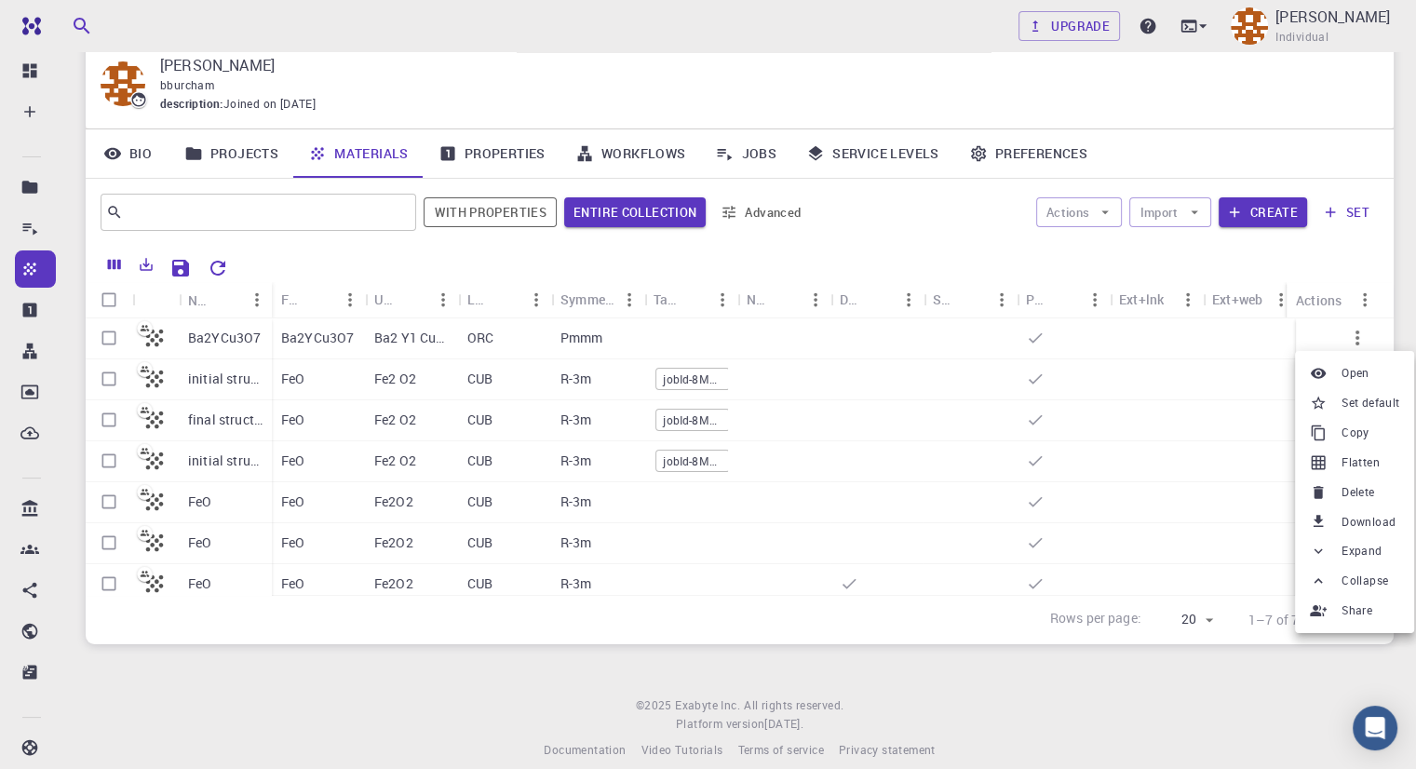
scroll to position [86, 0]
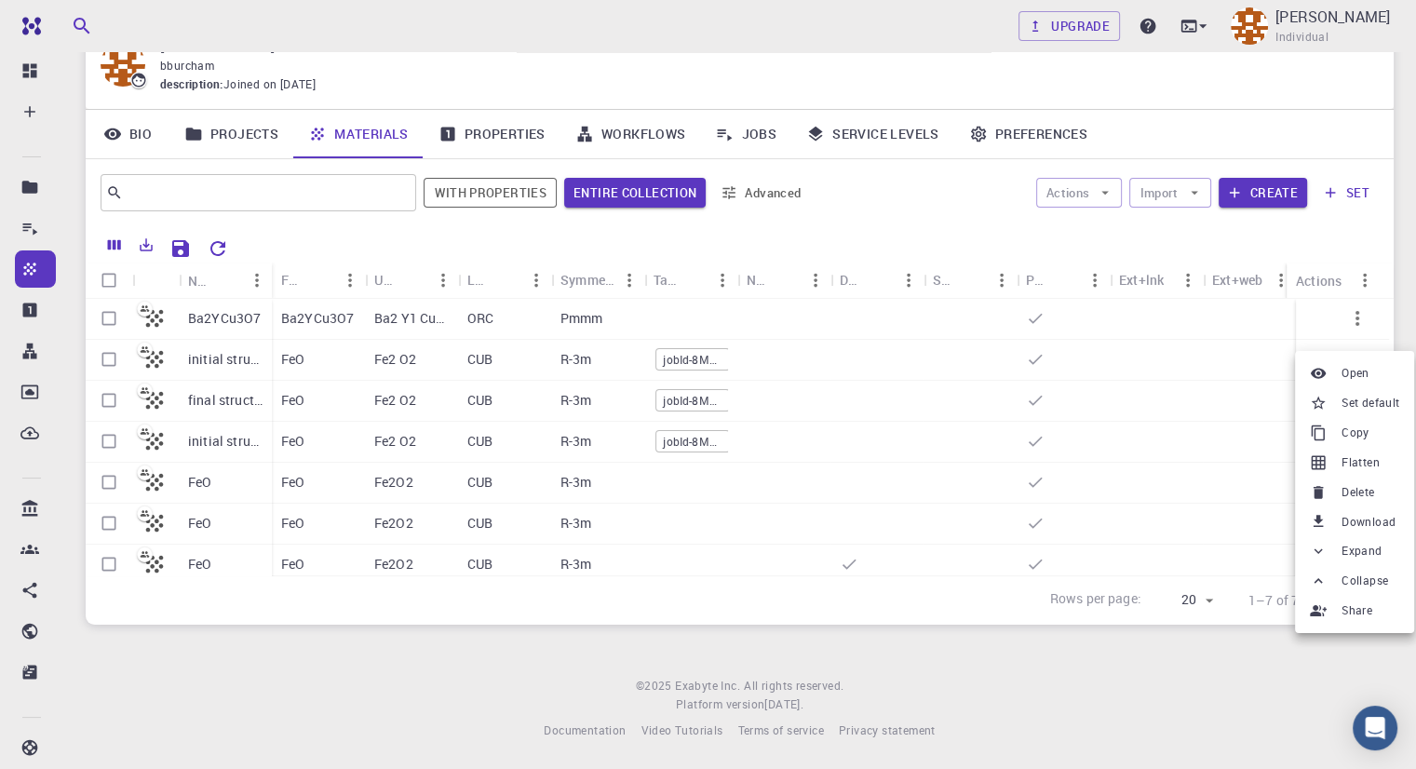
click at [700, 362] on div at bounding box center [708, 384] width 1416 height 769
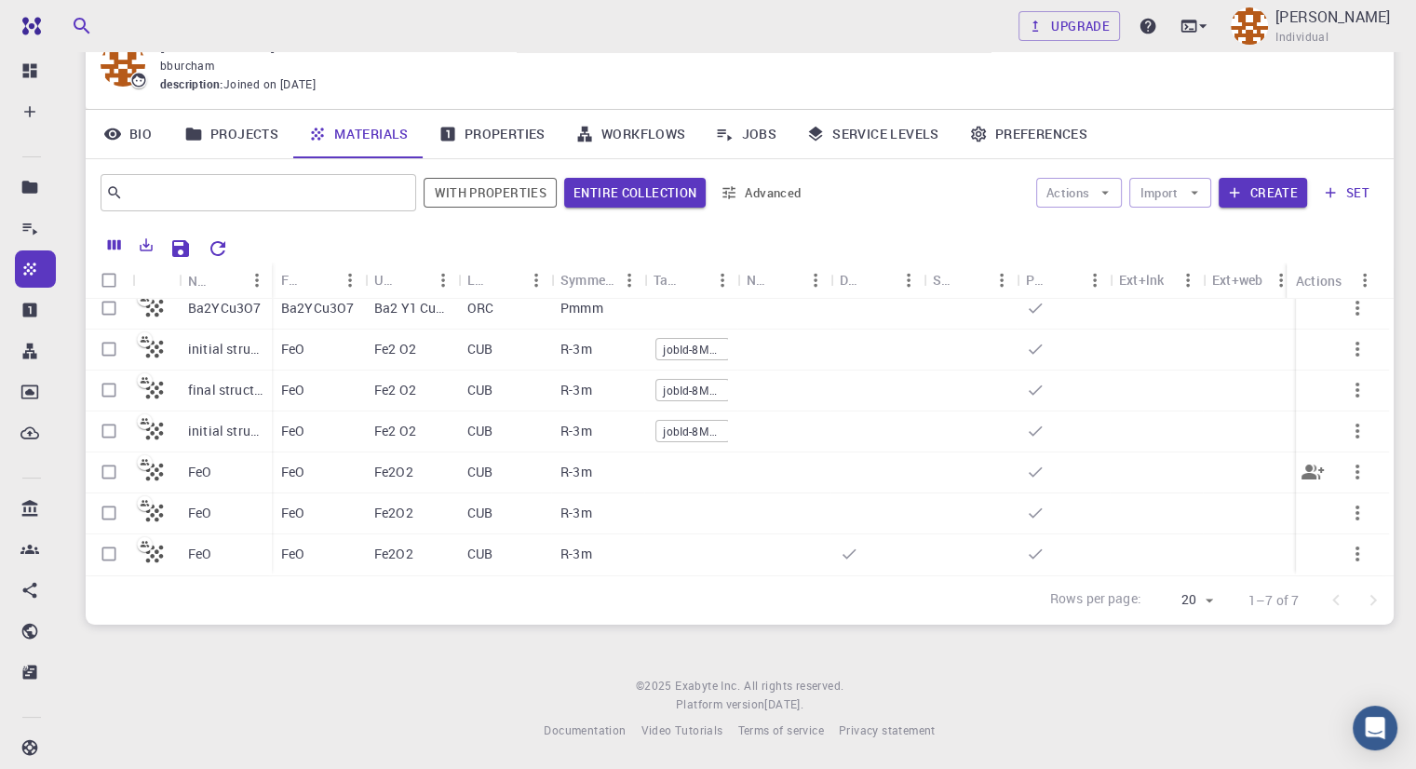
scroll to position [0, 0]
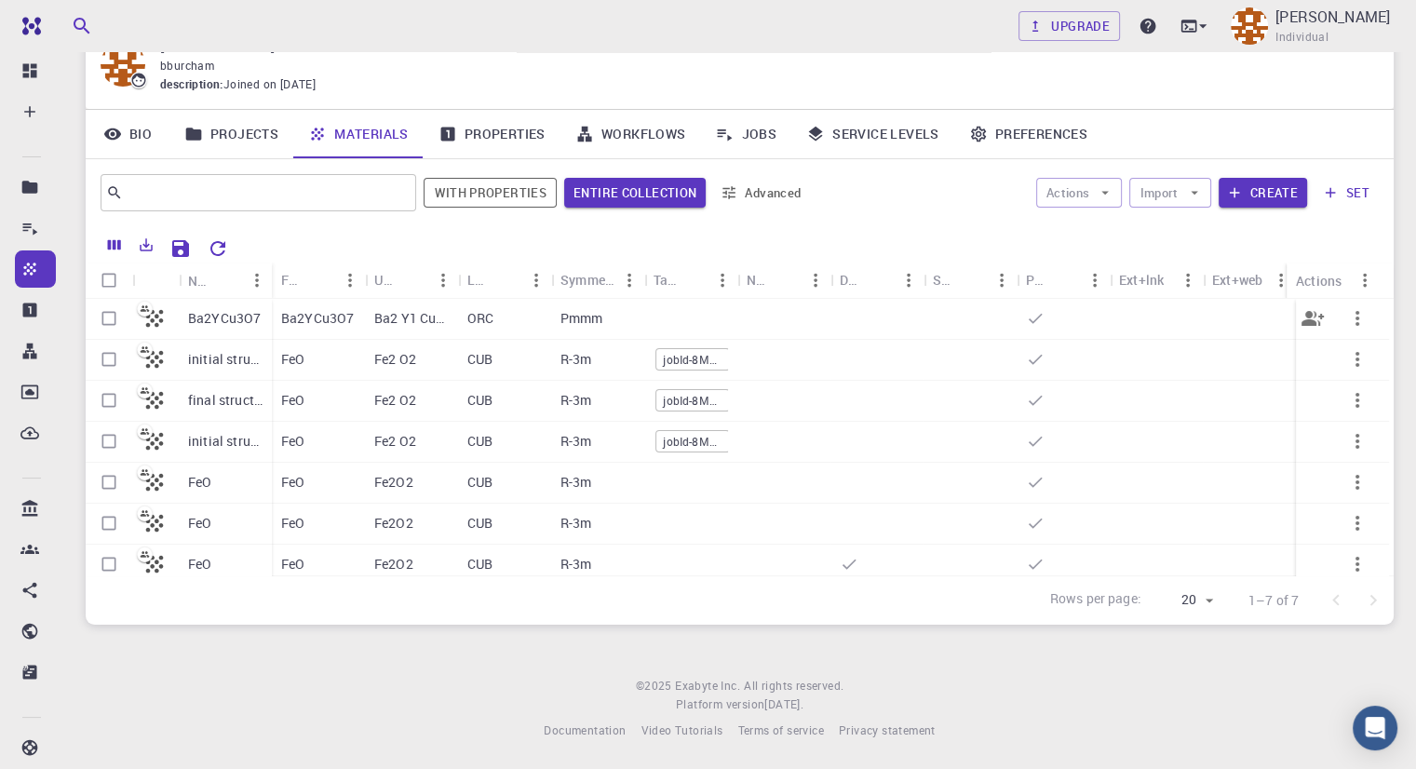
click at [354, 315] on div "Ba2YCu3O7" at bounding box center [318, 319] width 93 height 41
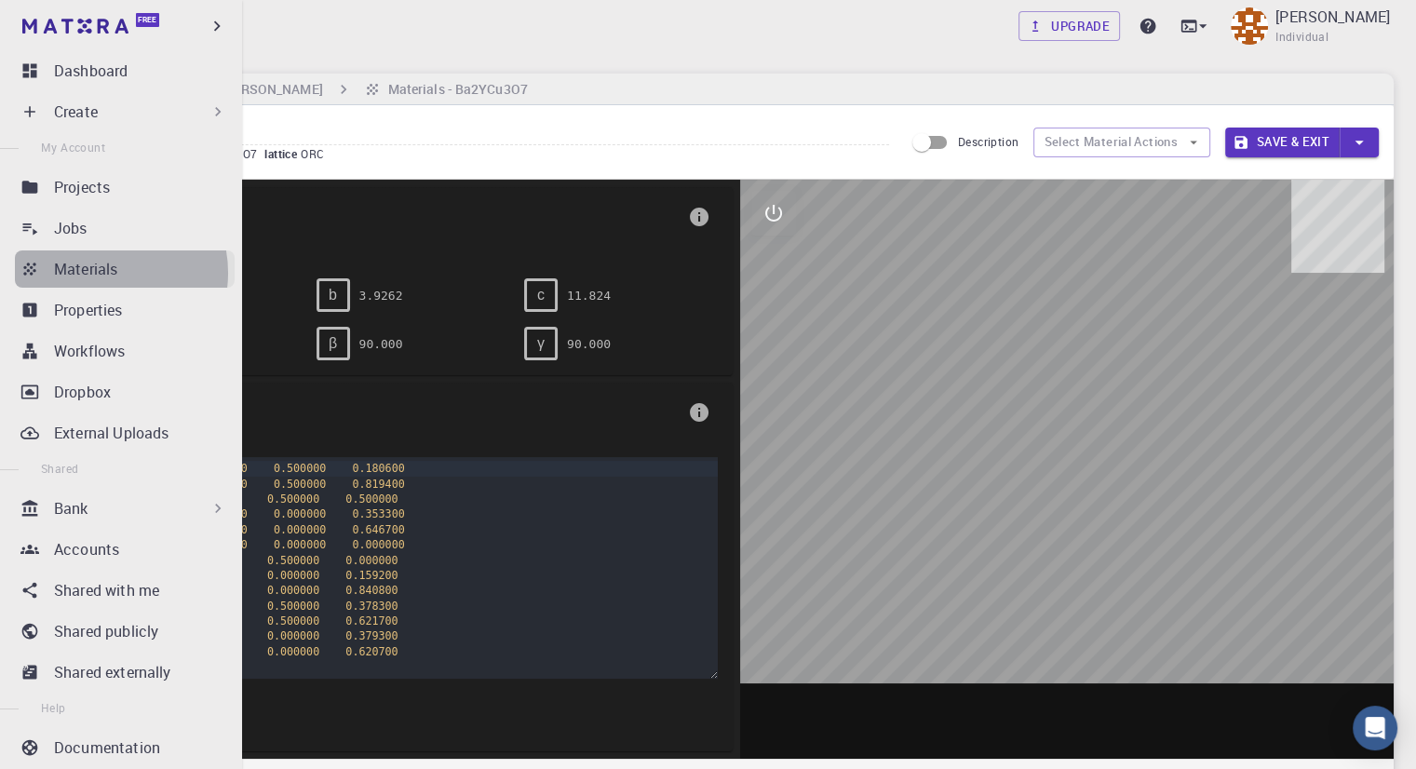
click at [100, 273] on p "Materials" at bounding box center [85, 269] width 63 height 22
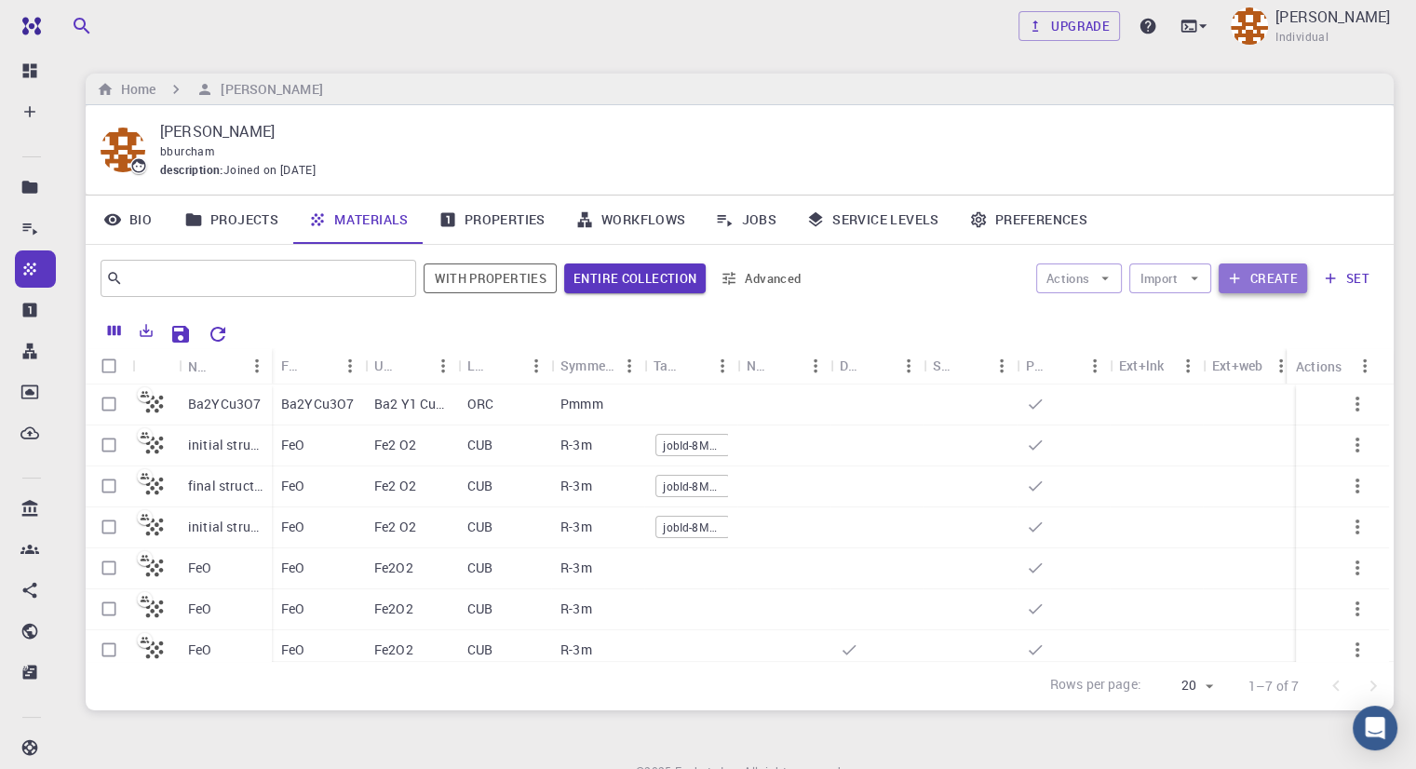
click at [1269, 285] on button "Create" at bounding box center [1262, 278] width 88 height 30
